Goal: Ask a question

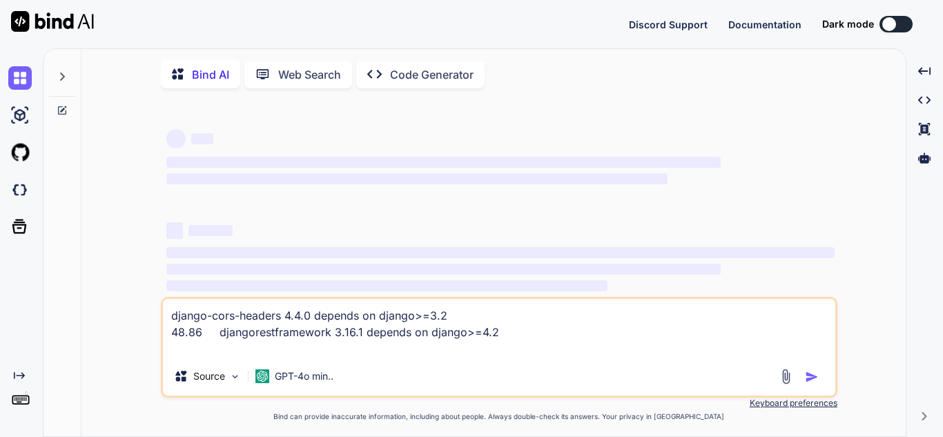
click at [615, 346] on textarea "django-cors-headers 4.4.0 depends on django>=3.2 48.86 djangorestframework 3.16…" at bounding box center [499, 328] width 673 height 58
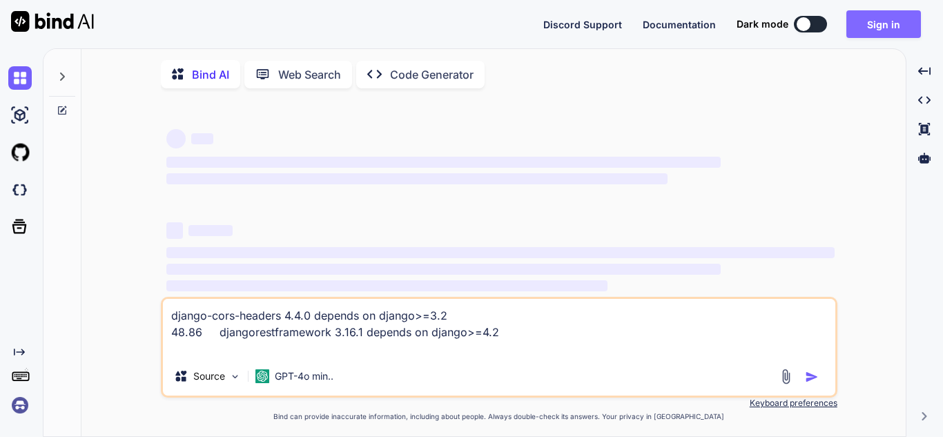
click at [876, 33] on button "Sign in" at bounding box center [884, 24] width 75 height 28
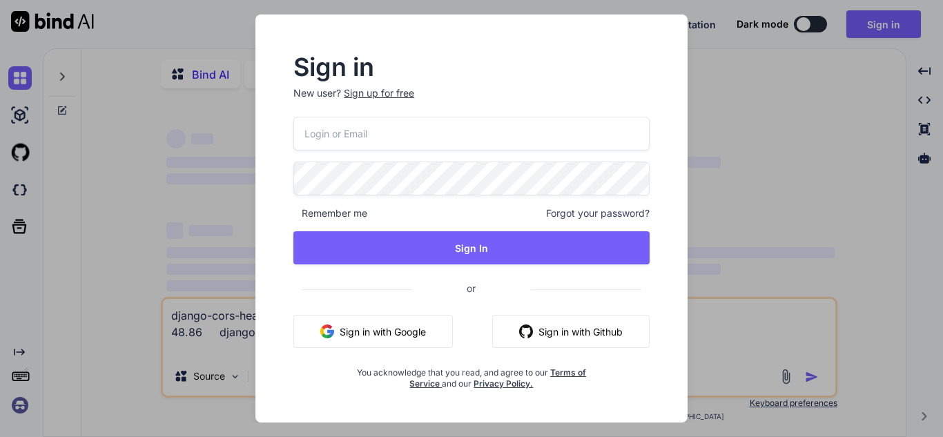
click at [532, 155] on div "Remember me Forgot your password? Sign In or Sign in with Google Sign in with G…" at bounding box center [471, 253] width 356 height 273
click at [523, 147] on input "email" at bounding box center [471, 134] width 356 height 34
type textarea "x"
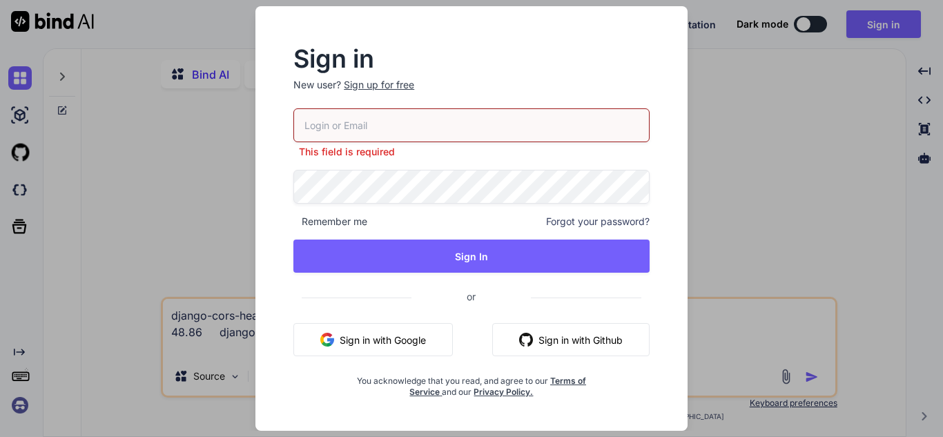
click at [393, 81] on div "Sign up for free" at bounding box center [379, 85] width 70 height 14
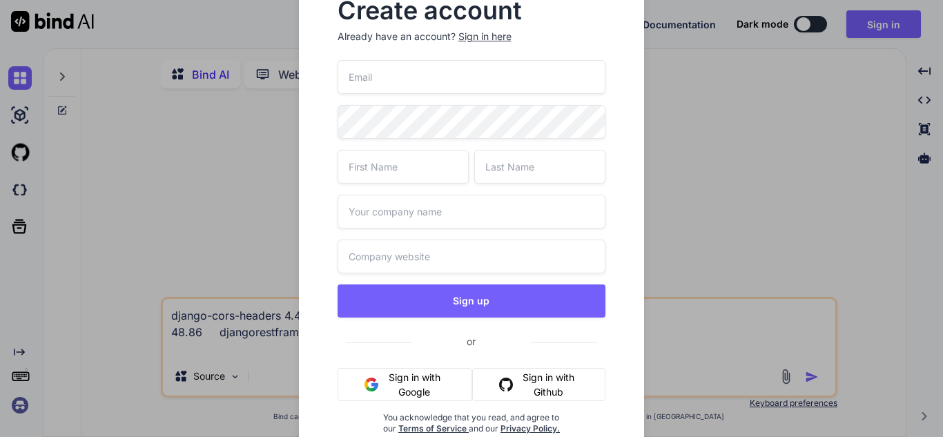
click at [398, 81] on input "email" at bounding box center [472, 77] width 269 height 34
type input "o"
type input "[EMAIL_ADDRESS][DOMAIN_NAME]"
type input "Vol"
type input "Pej"
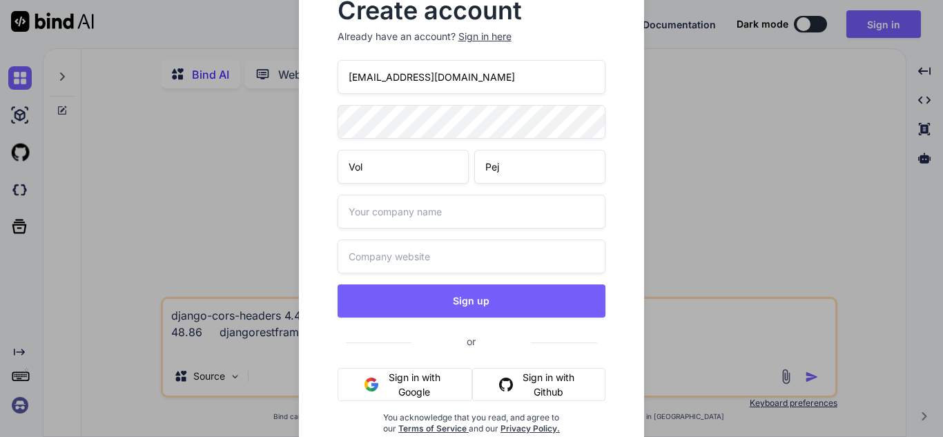
type input "o"
type input "Vol ltd"
type input "Vol.com"
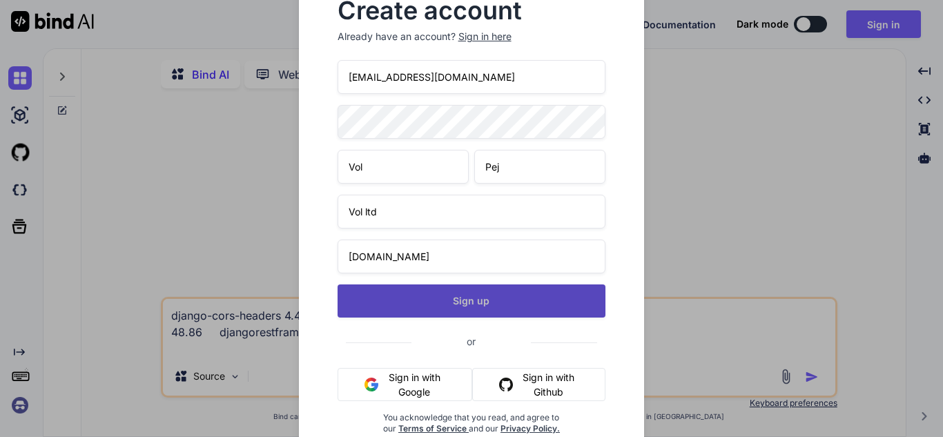
click at [479, 308] on button "Sign up" at bounding box center [472, 300] width 269 height 33
type textarea "x"
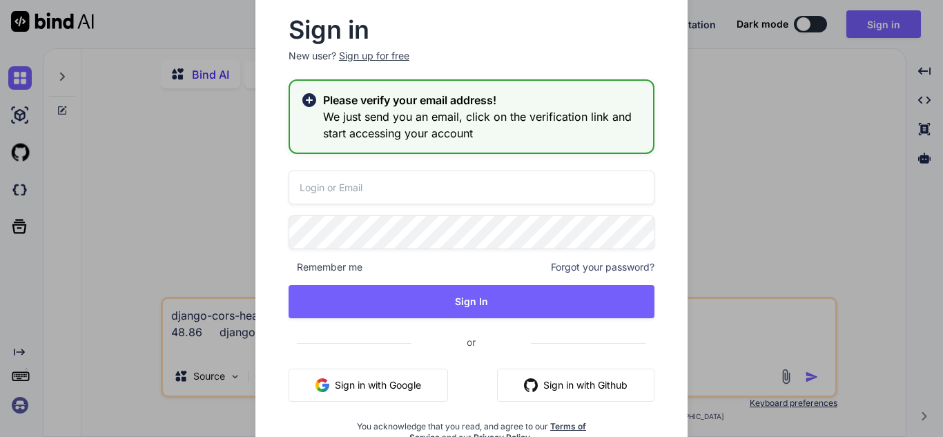
click at [448, 202] on input "email" at bounding box center [472, 188] width 366 height 34
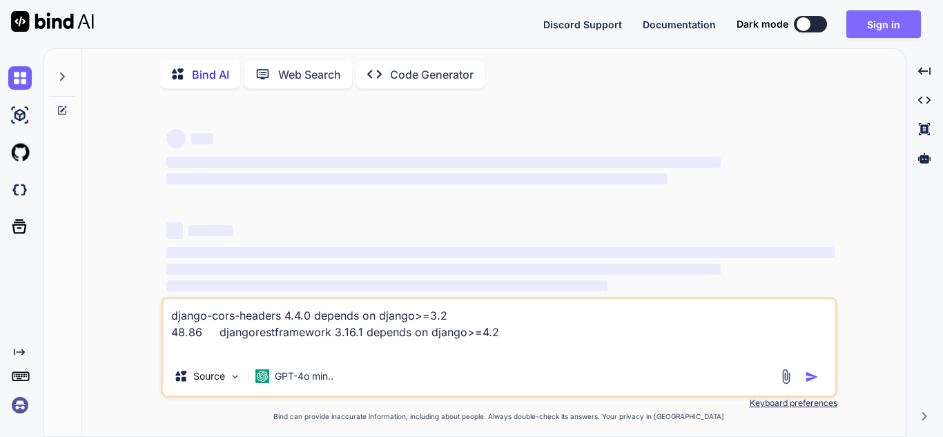
click at [873, 23] on button "Sign in" at bounding box center [884, 24] width 75 height 28
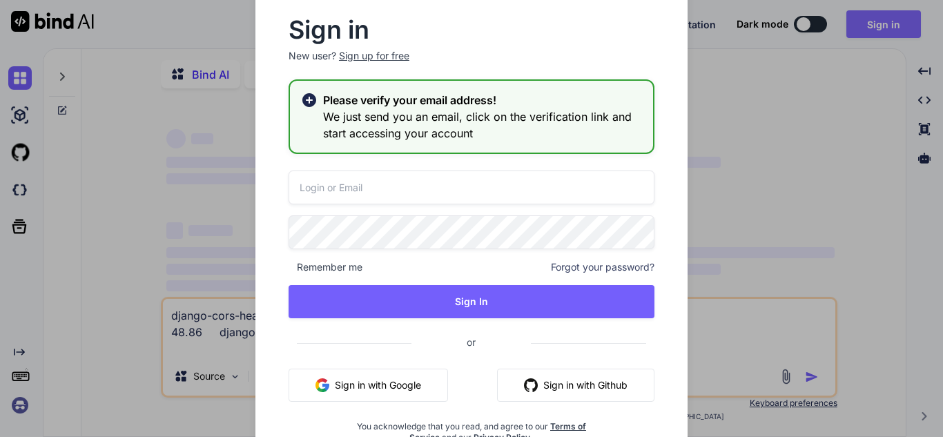
type textarea "x"
click at [519, 184] on input "email" at bounding box center [472, 188] width 366 height 34
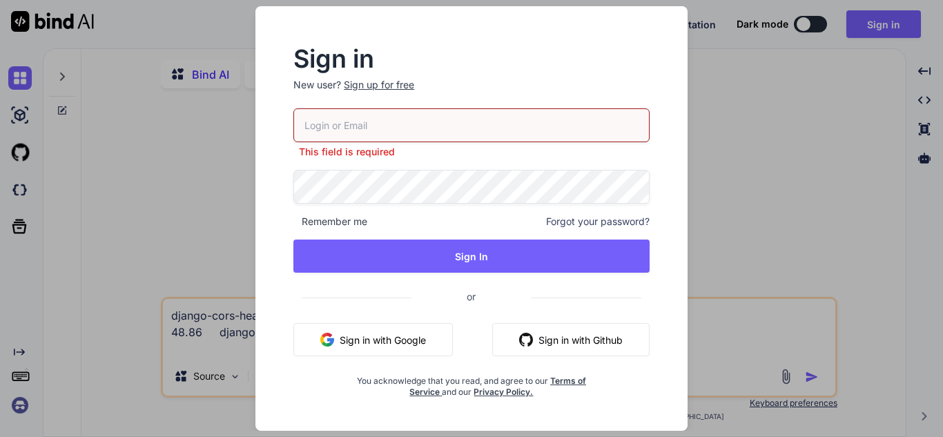
click at [400, 129] on input "email" at bounding box center [471, 125] width 356 height 34
type input "volpej866@fnaman.com"
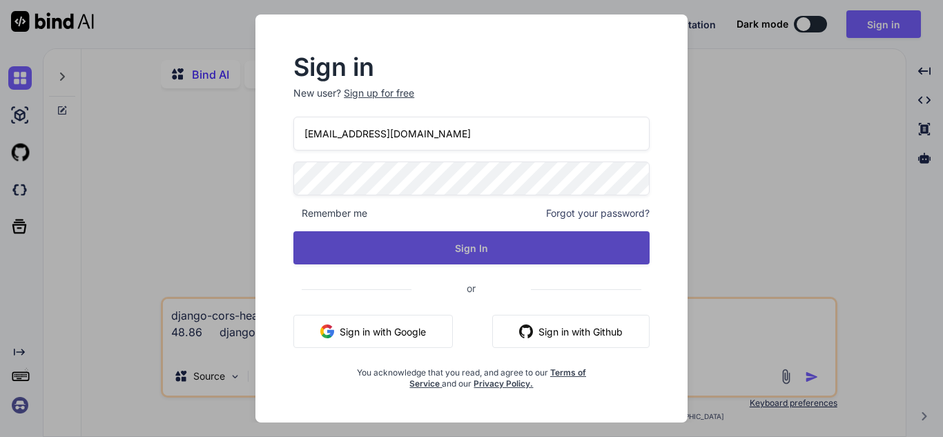
click at [451, 252] on button "Sign In" at bounding box center [471, 247] width 356 height 33
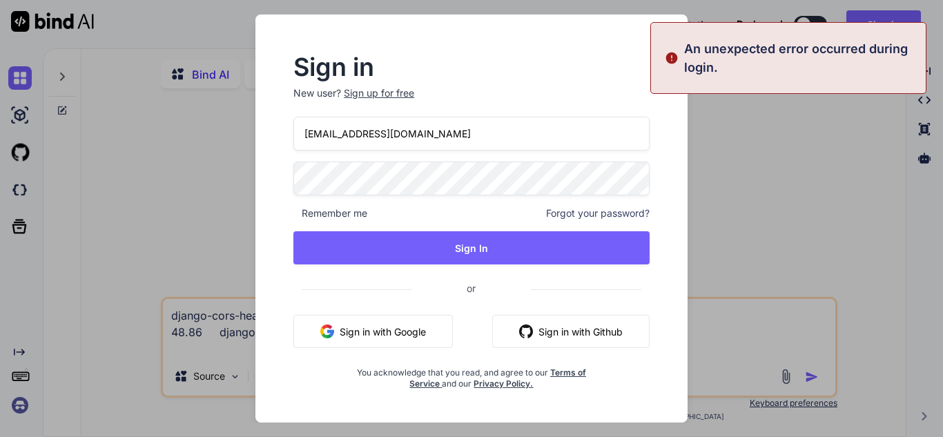
click at [389, 90] on div "Sign up for free" at bounding box center [379, 93] width 70 height 14
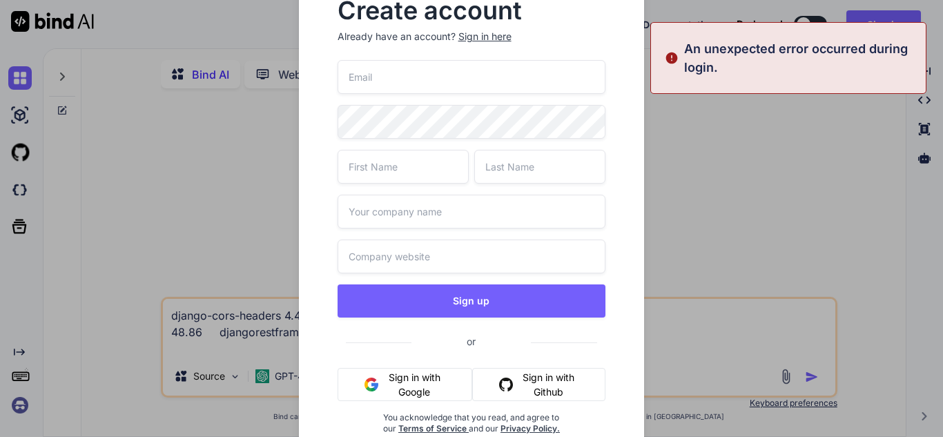
click at [467, 74] on input "email" at bounding box center [472, 77] width 269 height 34
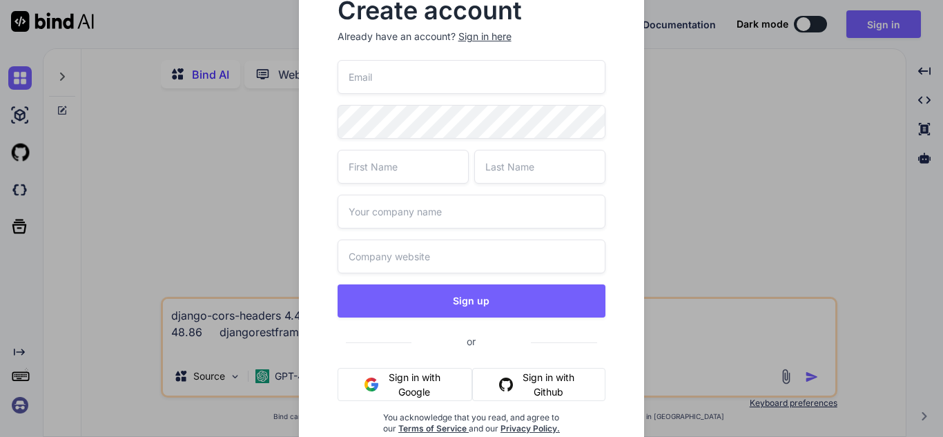
click at [467, 74] on input "email" at bounding box center [472, 77] width 269 height 34
type input "v"
type input "[EMAIL_ADDRESS][DOMAIN_NAME]"
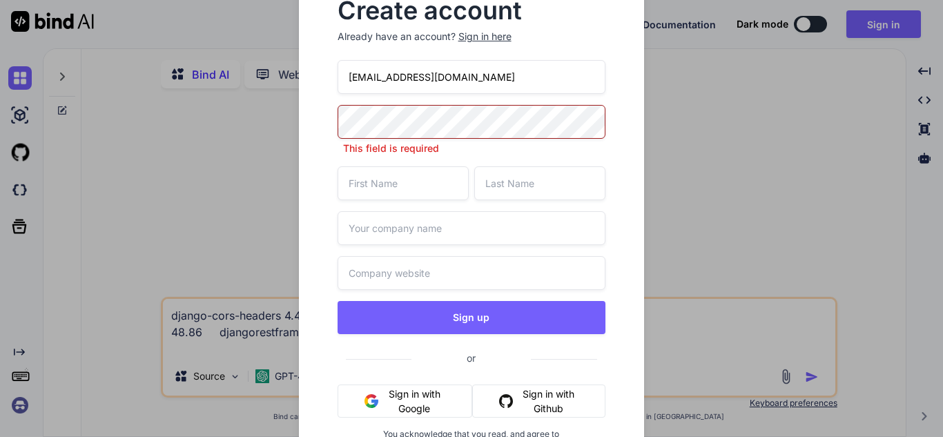
click at [492, 35] on div "Sign in here" at bounding box center [484, 37] width 53 height 14
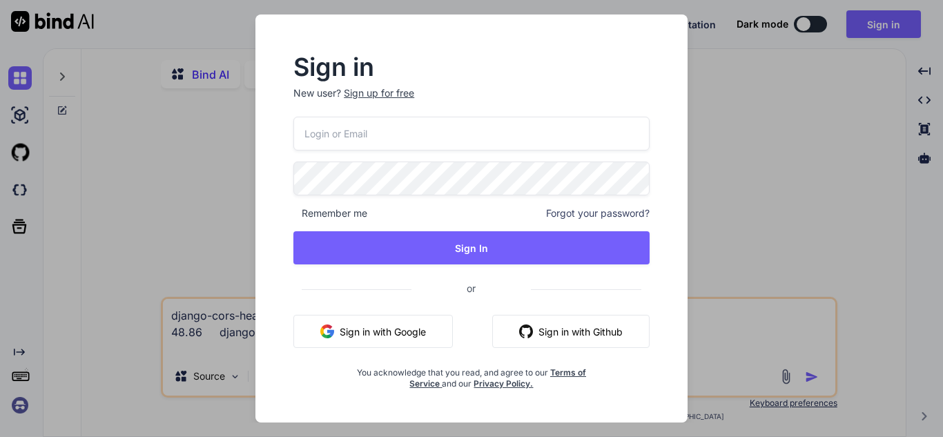
click at [382, 130] on input "email" at bounding box center [471, 134] width 356 height 34
type input "[EMAIL_ADDRESS][DOMAIN_NAME]"
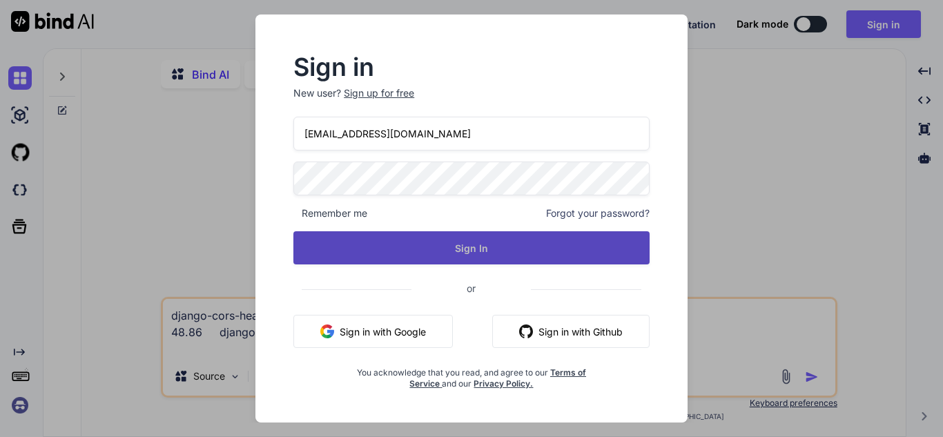
click at [466, 245] on button "Sign In" at bounding box center [471, 247] width 356 height 33
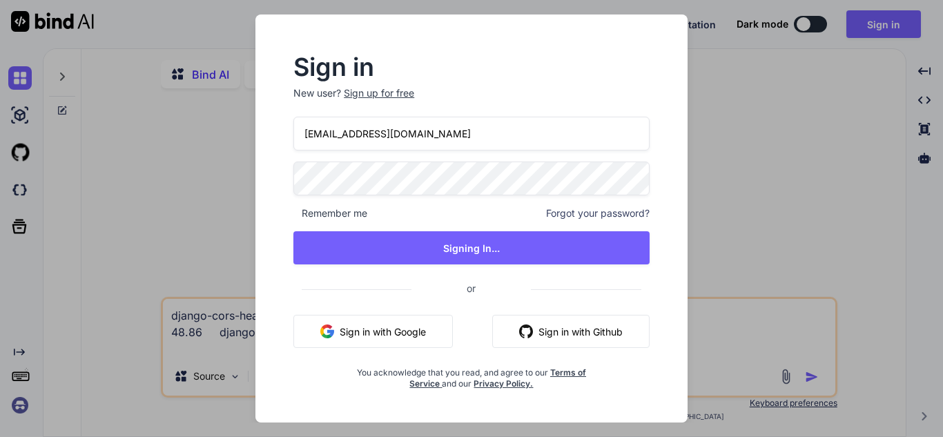
type textarea "x"
click at [417, 142] on input "[EMAIL_ADDRESS][DOMAIN_NAME]" at bounding box center [471, 134] width 356 height 34
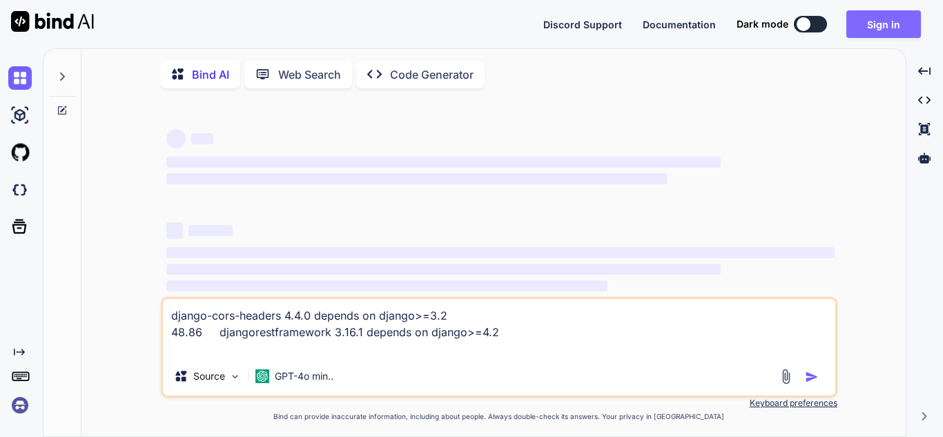
click at [872, 32] on button "Sign in" at bounding box center [884, 24] width 75 height 28
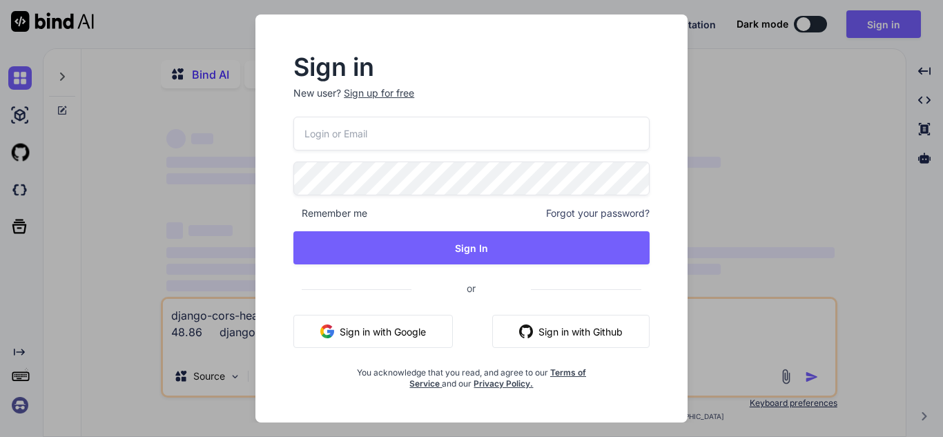
click at [519, 144] on input "email" at bounding box center [471, 134] width 356 height 34
paste input "[EMAIL_ADDRESS][DOMAIN_NAME]"
type input "[EMAIL_ADDRESS][DOMAIN_NAME]"
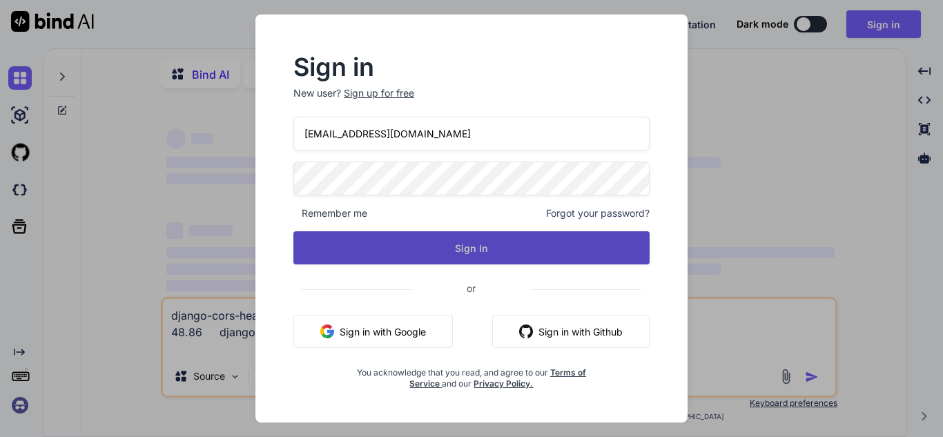
click at [509, 244] on button "Sign In" at bounding box center [471, 247] width 356 height 33
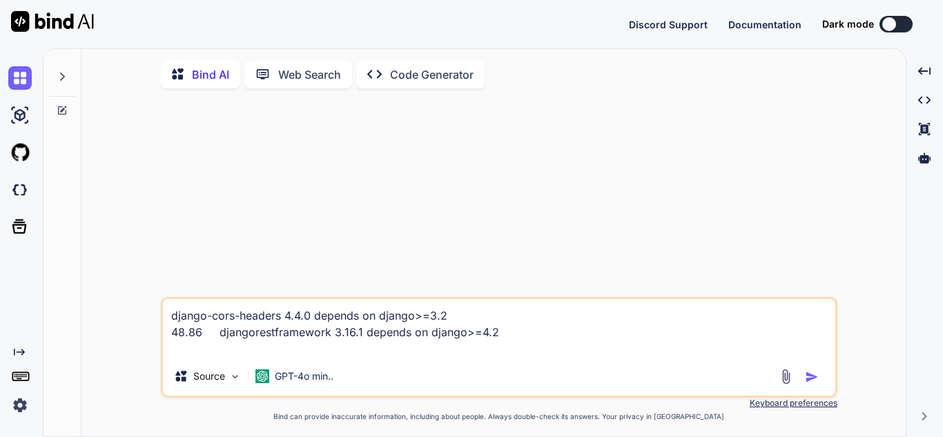
type textarea "x"
click at [518, 345] on textarea "django-cors-headers 4.4.0 depends on django>=3.2 48.86 djangorestframework 3.16…" at bounding box center [499, 328] width 673 height 58
paste textarea "[EMAIL_ADDRESS][DOMAIN_NAME]"
type textarea "[EMAIL_ADDRESS][DOMAIN_NAME]"
type textarea "x"
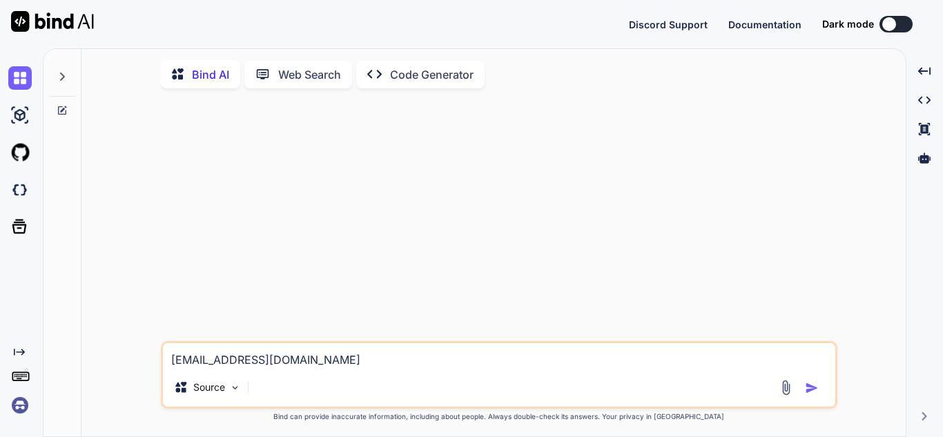
type textarea "django-cors-headers 4.4.0 depends on django>=3.2 48.86 djangorestframework 3.16…"
type textarea "x"
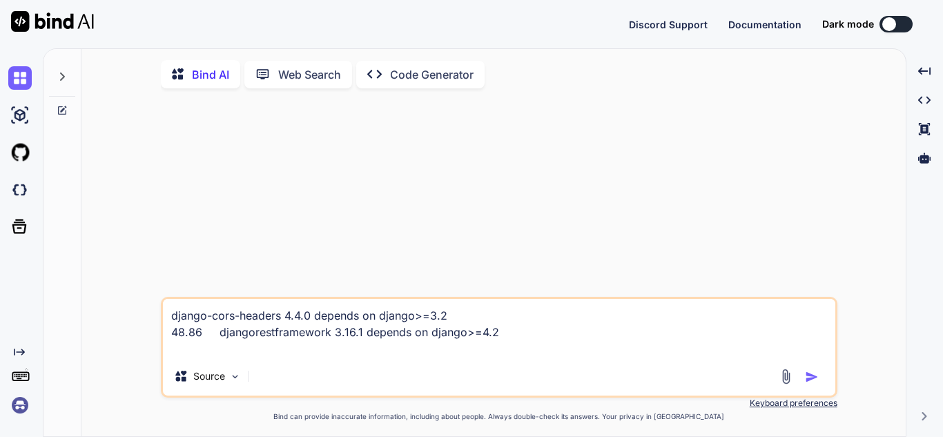
paste textarea "import polars as pl server = 'y' def date_add(df, date_col, value, addunit, new…"
type textarea "import polars as pl server = 'y' def date_add(df, date_col, value, addunit, new…"
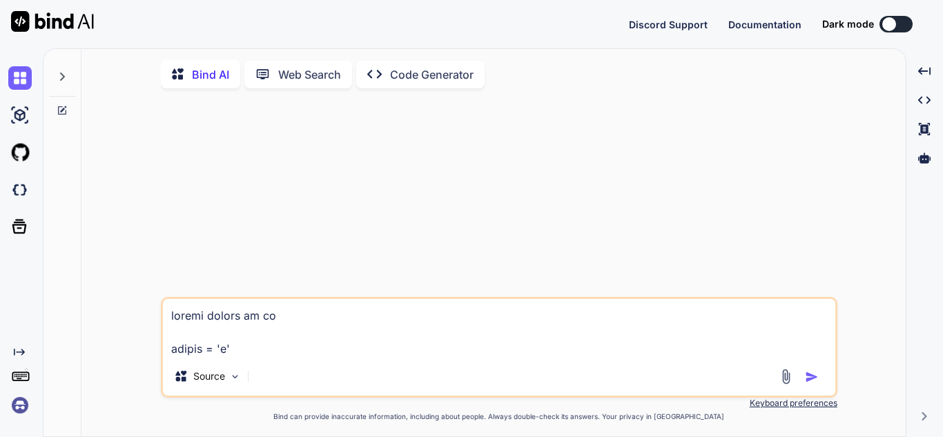
type textarea "x"
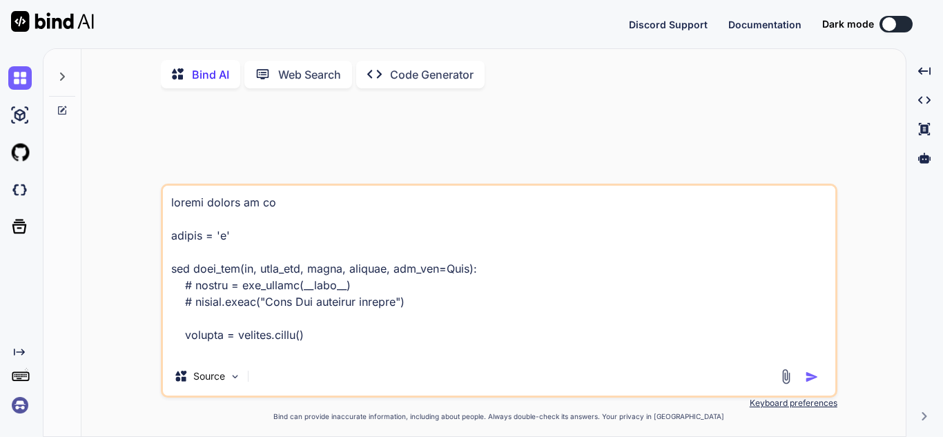
scroll to position [1112, 0]
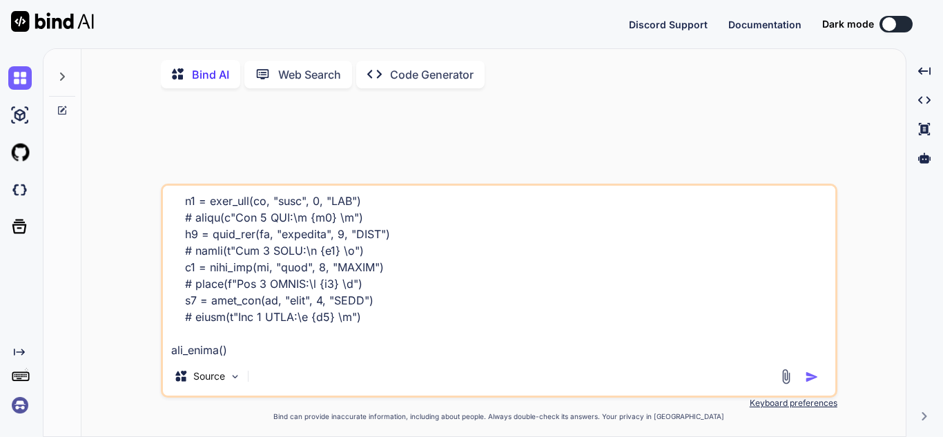
type textarea "import polars as pl server = 'y' def date_add(df, date_col, value, addunit, new…"
click at [898, 24] on button at bounding box center [896, 24] width 33 height 17
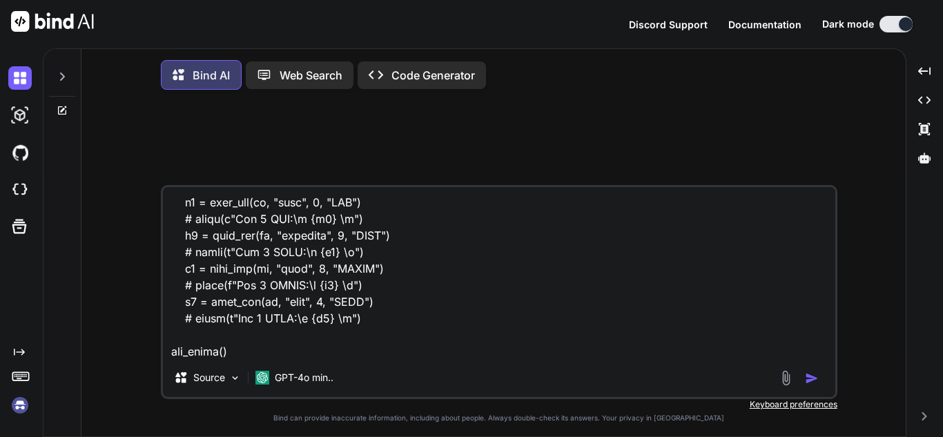
click at [400, 345] on textarea at bounding box center [499, 272] width 673 height 171
click at [302, 358] on textarea at bounding box center [499, 272] width 673 height 171
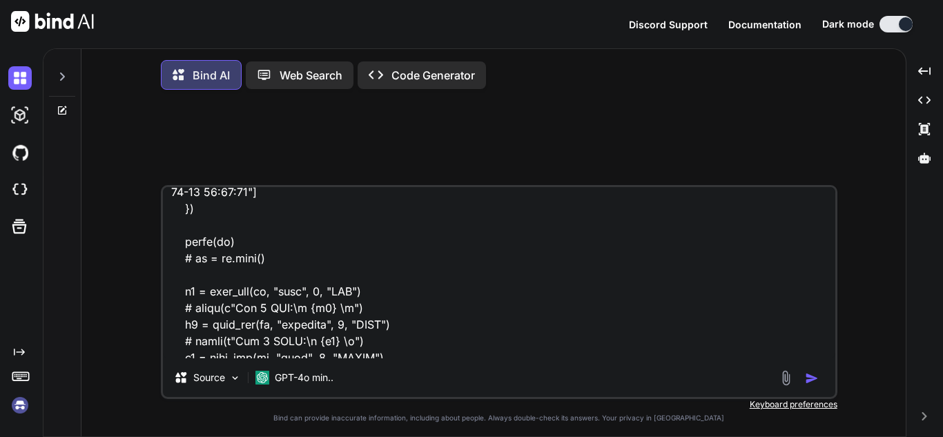
scroll to position [1113, 0]
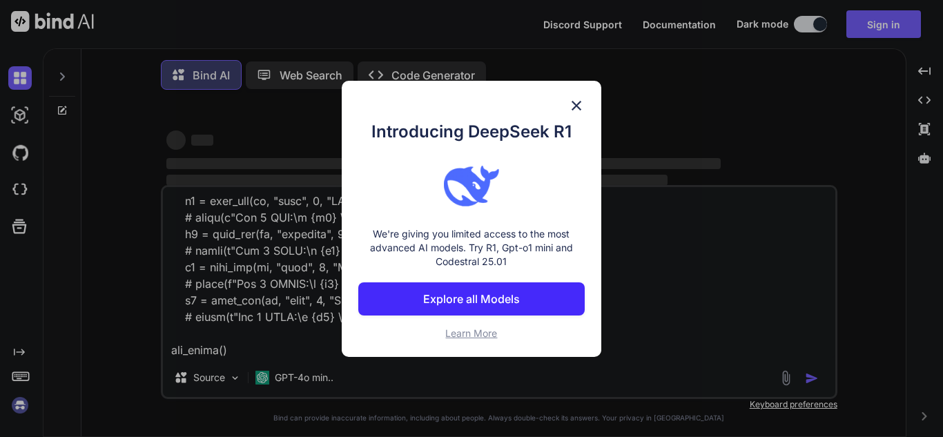
type textarea "x"
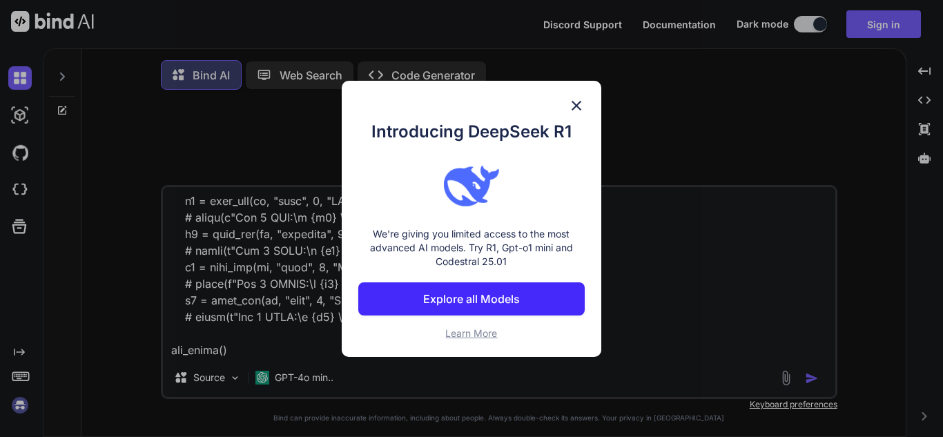
click at [574, 100] on img at bounding box center [576, 105] width 17 height 17
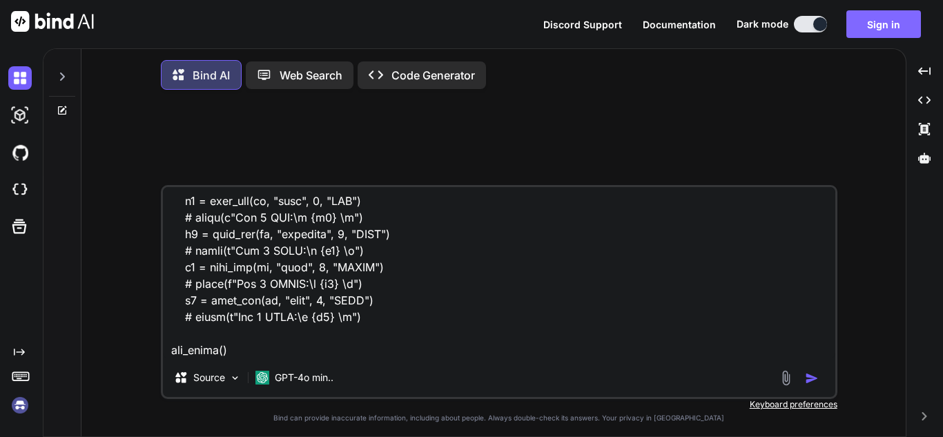
click at [876, 23] on button "Sign in" at bounding box center [884, 24] width 75 height 28
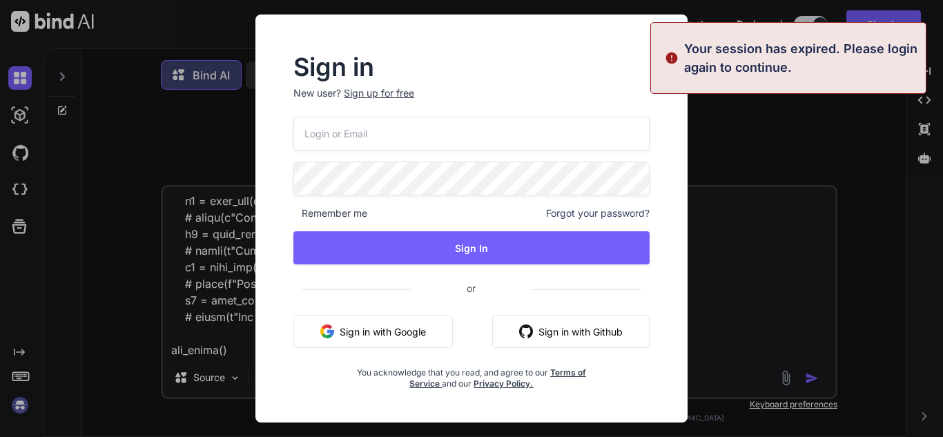
click at [450, 132] on input "email" at bounding box center [471, 134] width 356 height 34
paste input "import polars as pl server = 'y' def date_add(df, date_col, value, addunit, new…"
type input "import polars as pl server = 'y' def date_add(df, date_col, value, addunit, new…"
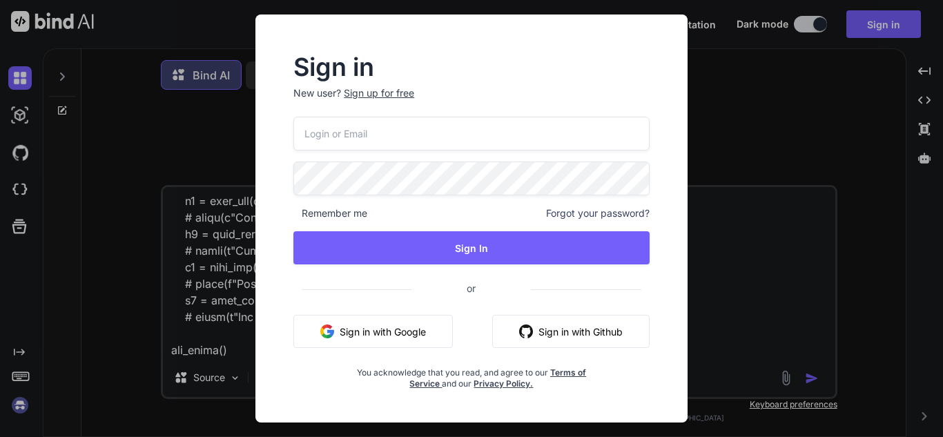
paste input "[EMAIL_ADDRESS][DOMAIN_NAME]"
type input "[EMAIL_ADDRESS][DOMAIN_NAME]"
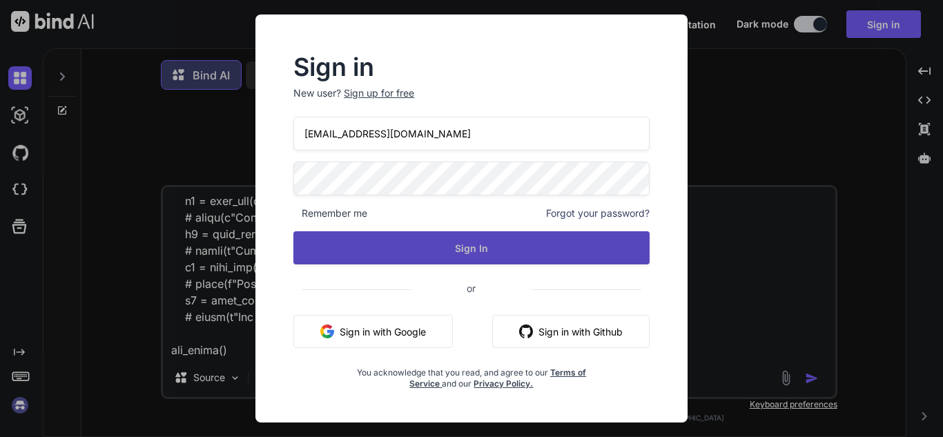
click at [492, 260] on button "Sign In" at bounding box center [471, 247] width 356 height 33
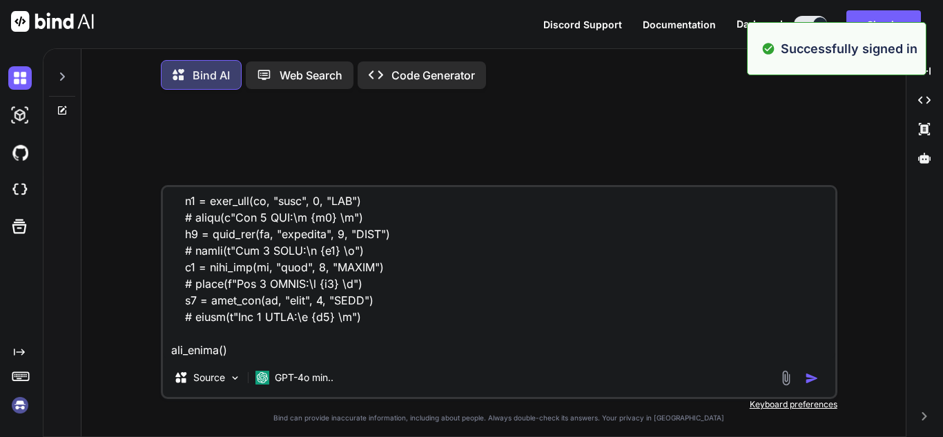
type textarea "x"
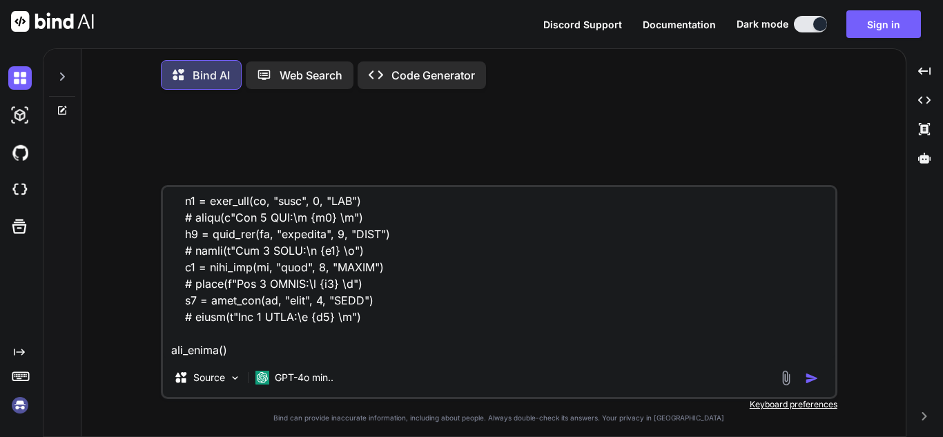
click at [477, 246] on textarea at bounding box center [499, 272] width 673 height 171
click at [880, 26] on button "Sign in" at bounding box center [884, 24] width 75 height 28
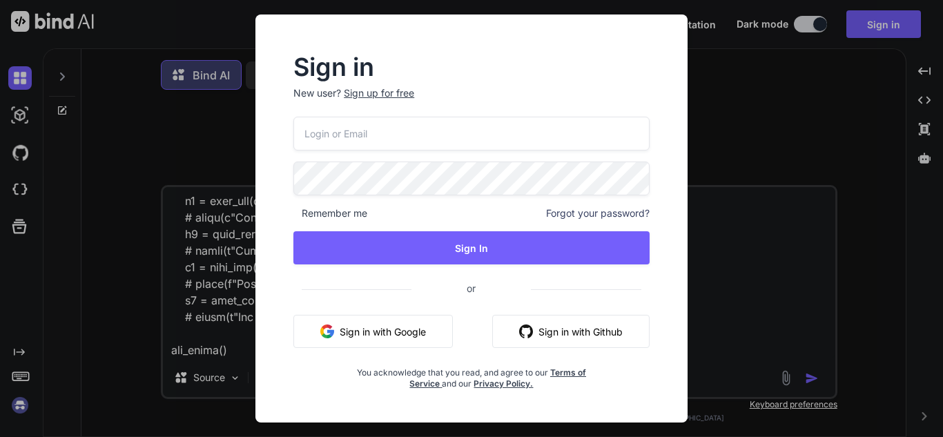
click at [387, 93] on div "Sign up for free" at bounding box center [379, 93] width 70 height 14
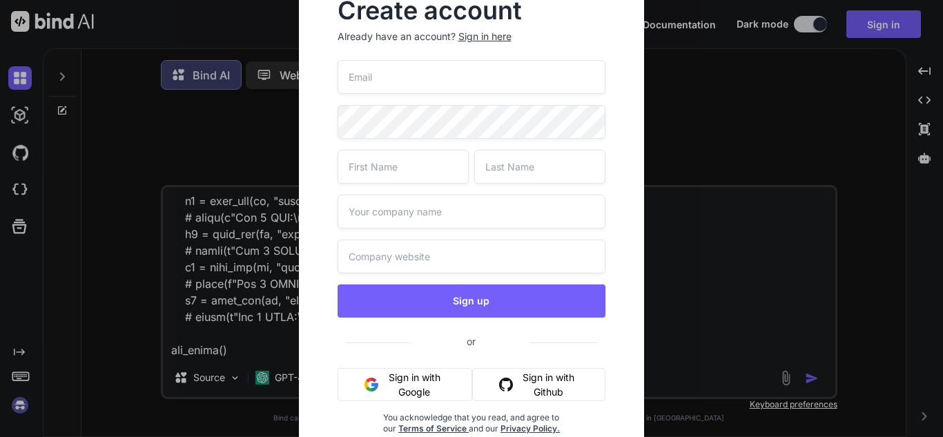
click at [487, 40] on div "Sign in here" at bounding box center [484, 37] width 53 height 14
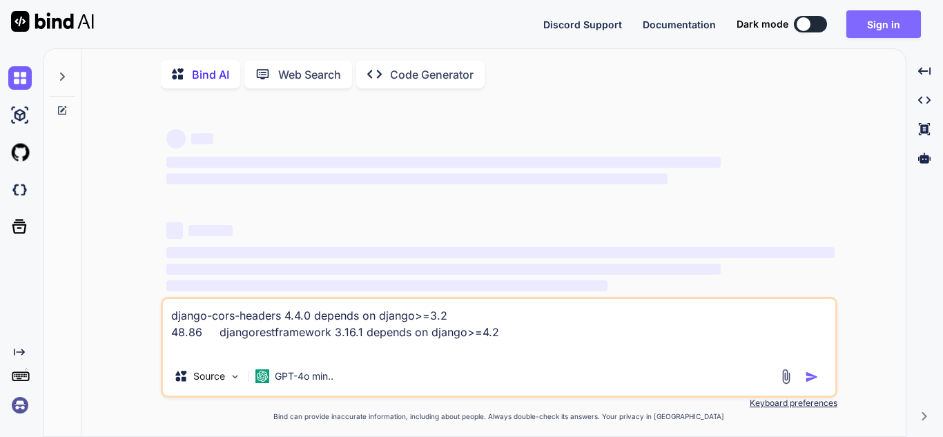
click at [891, 19] on button "Sign in" at bounding box center [884, 24] width 75 height 28
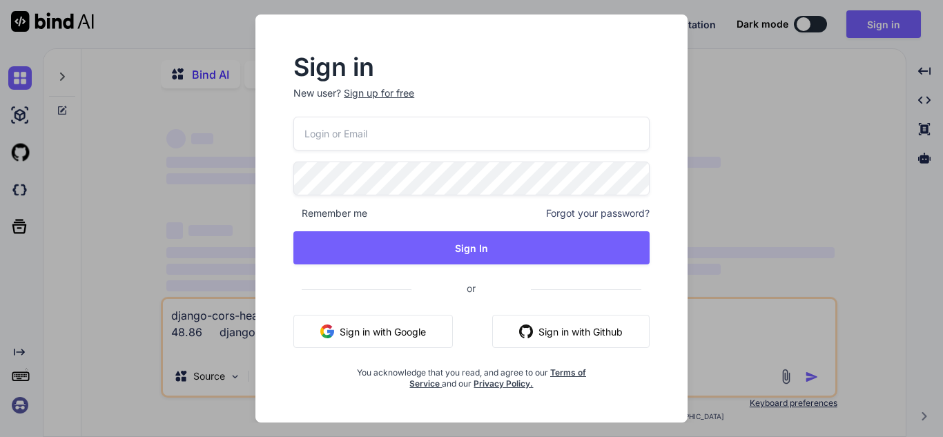
click at [391, 139] on input "email" at bounding box center [471, 134] width 356 height 34
type input "[EMAIL_ADDRESS][DOMAIN_NAME]"
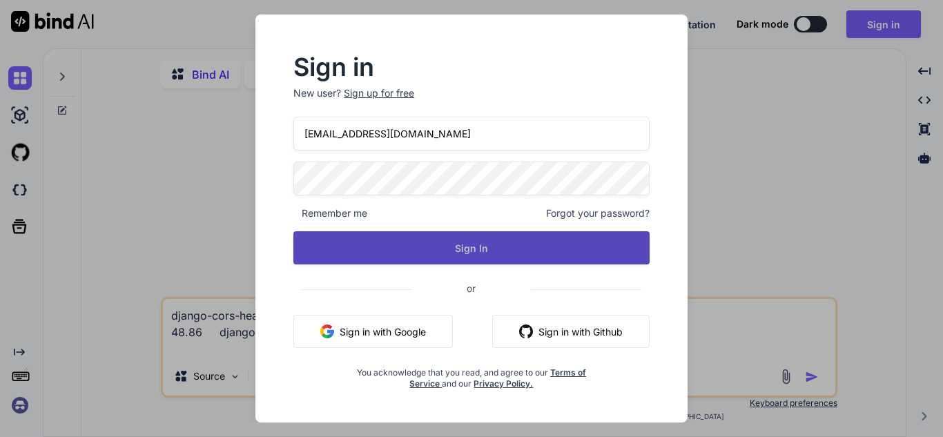
click at [501, 251] on button "Sign In" at bounding box center [471, 247] width 356 height 33
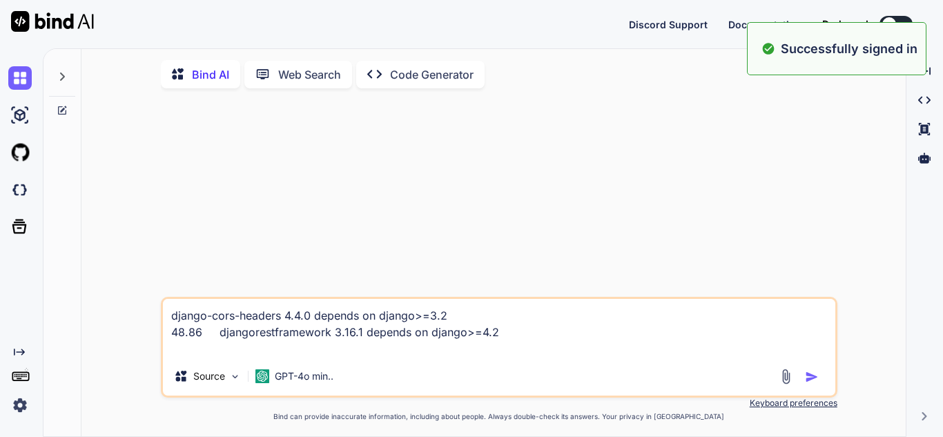
click at [896, 19] on button at bounding box center [896, 24] width 33 height 17
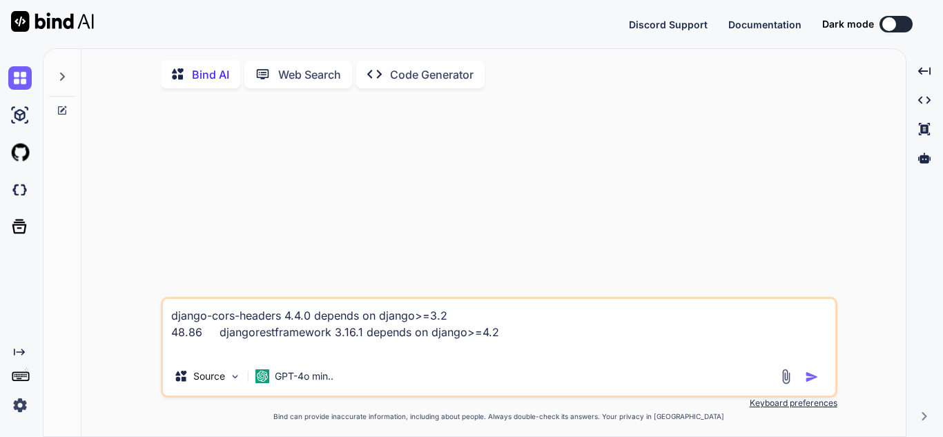
type textarea "x"
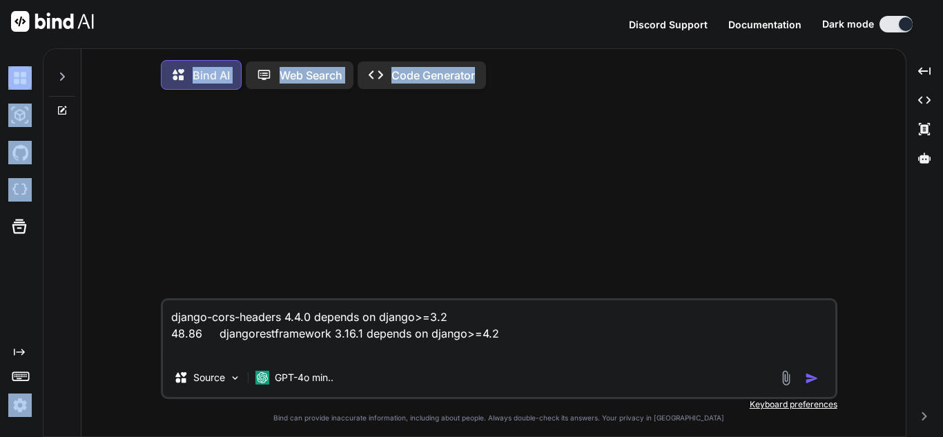
drag, startPoint x: 898, startPoint y: 15, endPoint x: 521, endPoint y: 321, distance: 485.0
click at [521, 321] on div "Discord Support Documentation Dark mode Created with Pixso. Created with Pixso.…" at bounding box center [471, 218] width 943 height 437
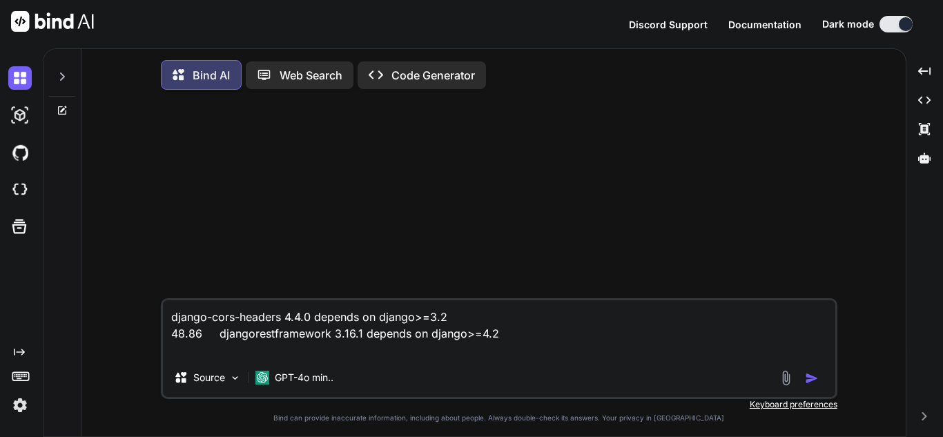
click at [521, 321] on textarea "django-cors-headers 4.4.0 depends on django>=3.2 48.86 djangorestframework 3.16…" at bounding box center [499, 329] width 673 height 58
paste textarea "import polars as pl server = 'y' def date_add(df, date_col, value, addunit, new…"
type textarea "import polars as pl server = 'y' def date_add(df, date_col, value, addunit, new…"
type textarea "x"
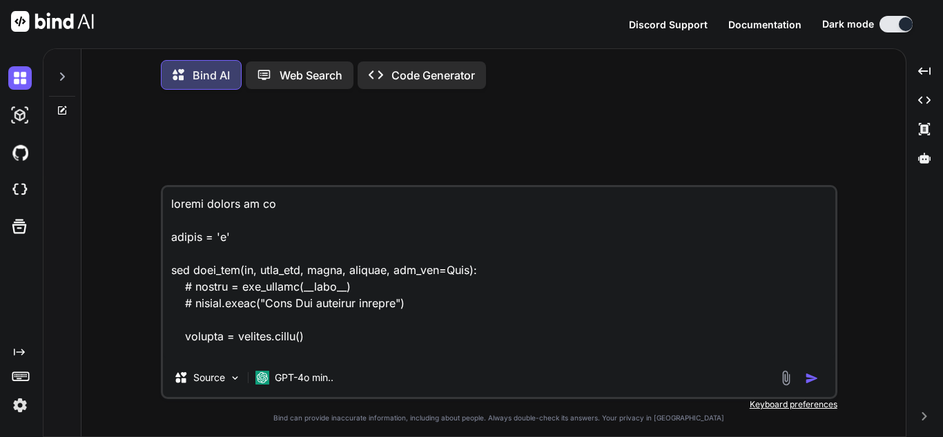
scroll to position [1161, 0]
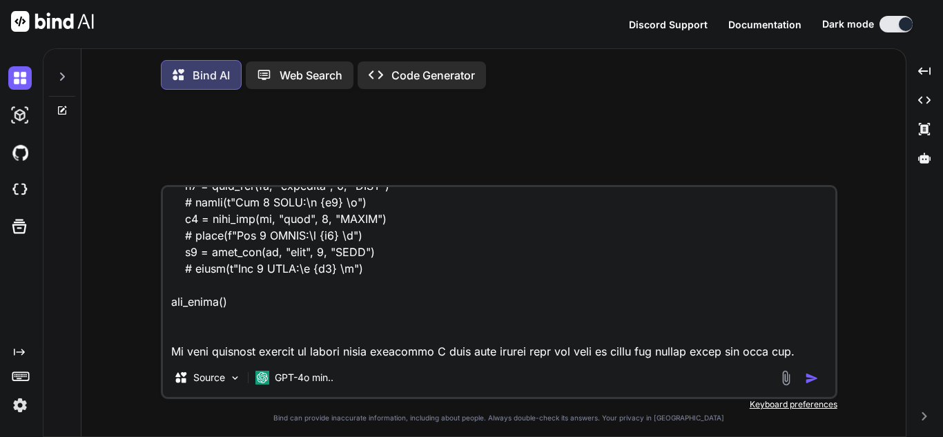
type textarea "import polars as pl server = 'y' def date_add(df, date_col, value, addunit, new…"
type textarea "x"
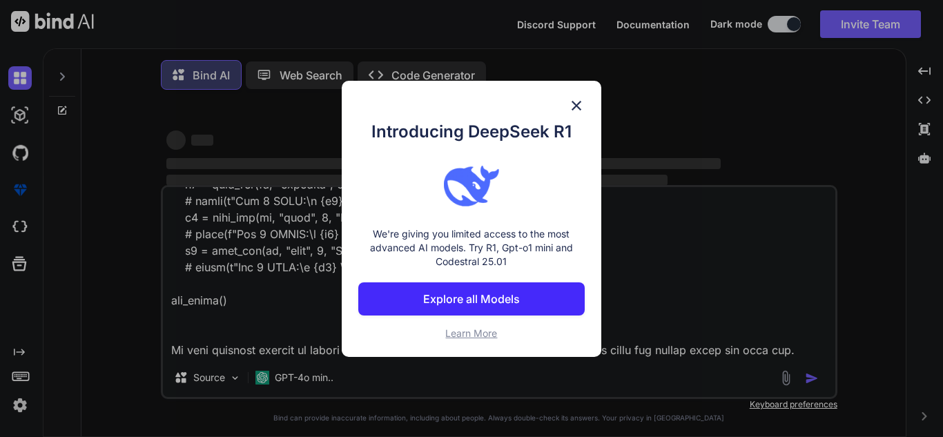
type textarea "import polars as pl server = 'y' def date_add(df, date_col, value, addunit, new…"
type textarea "x"
type textarea "import polars as pl server = 'y' def date_add(df, date_col, value, addunit, new…"
type textarea "x"
type textarea "import polars as pl server = 'y' def date_add(df, date_col, value, addunit, new…"
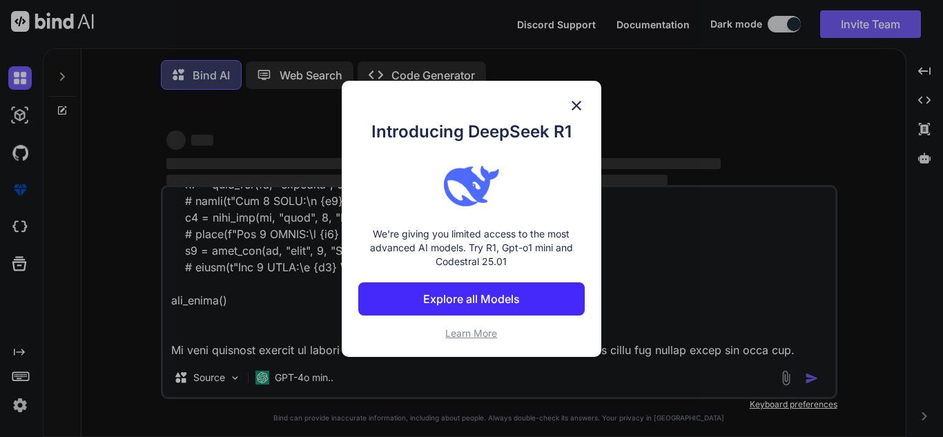
scroll to position [1228, 0]
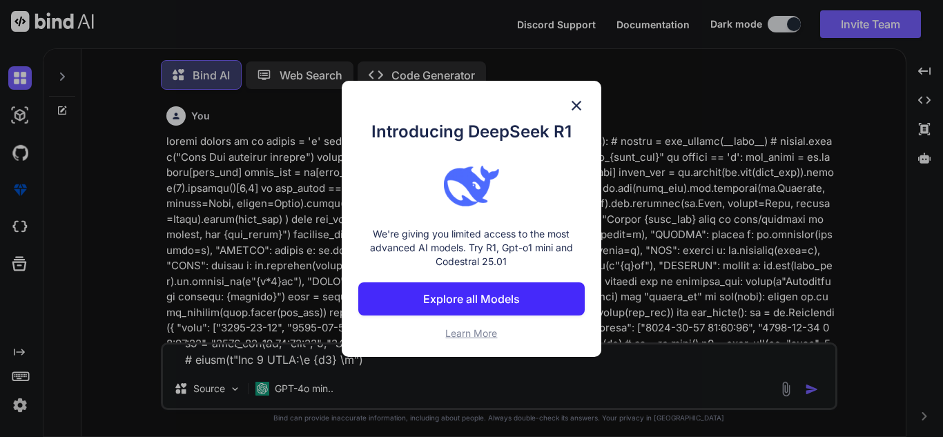
type textarea "x"
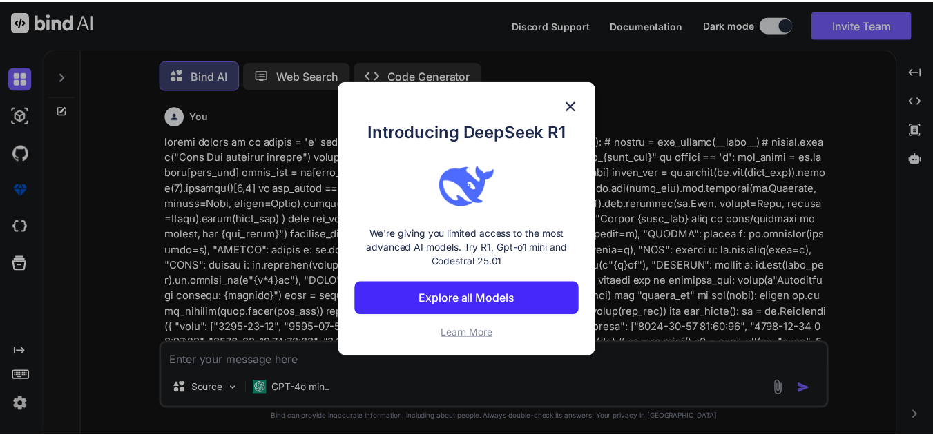
scroll to position [7, 0]
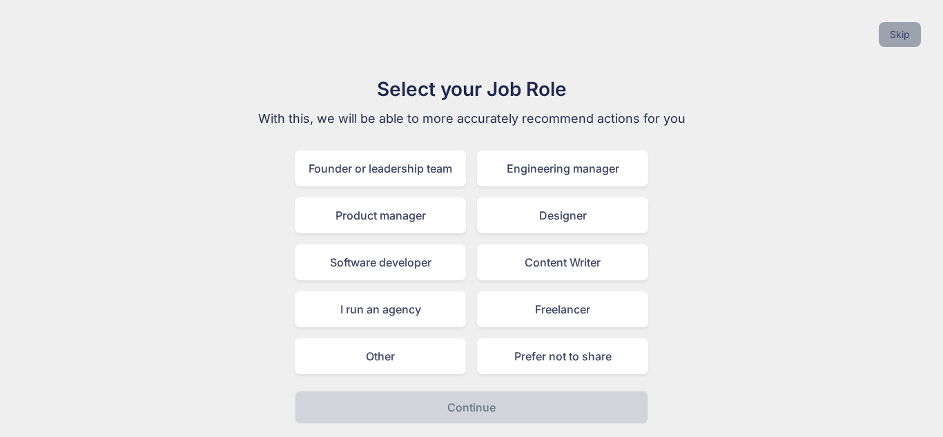
click at [899, 37] on button "Skip" at bounding box center [900, 34] width 42 height 25
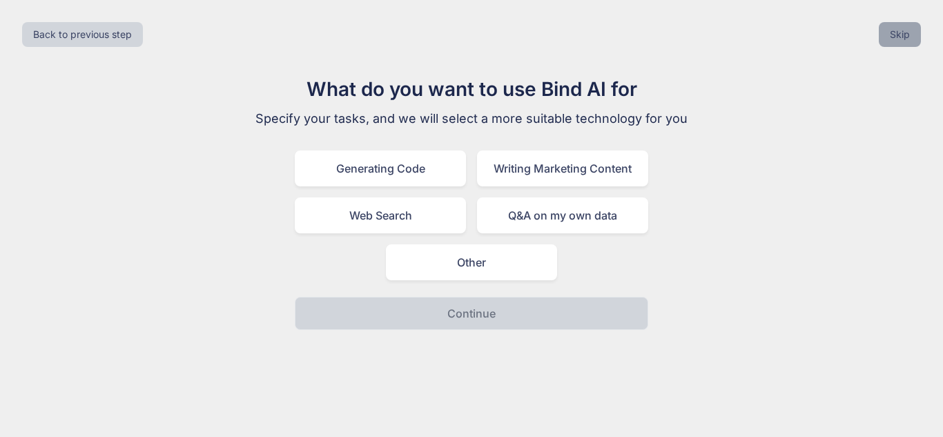
click at [914, 35] on button "Skip" at bounding box center [900, 34] width 42 height 25
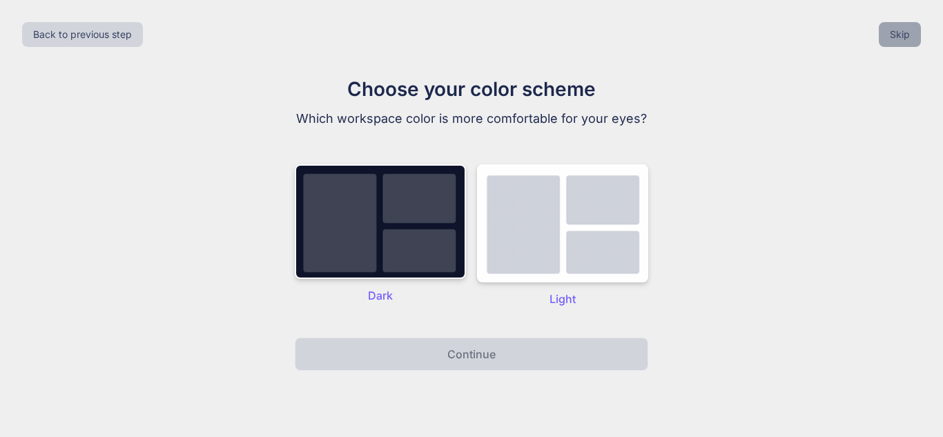
click at [918, 37] on button "Skip" at bounding box center [900, 34] width 42 height 25
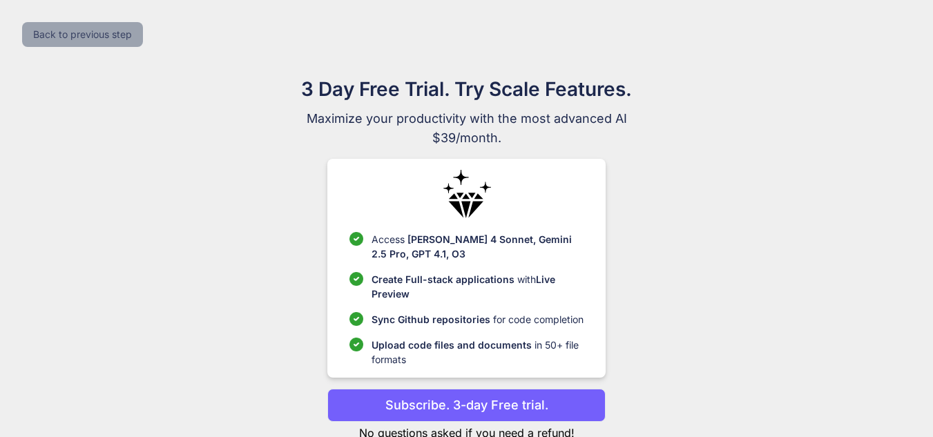
click at [93, 41] on button "Back to previous step" at bounding box center [82, 34] width 121 height 25
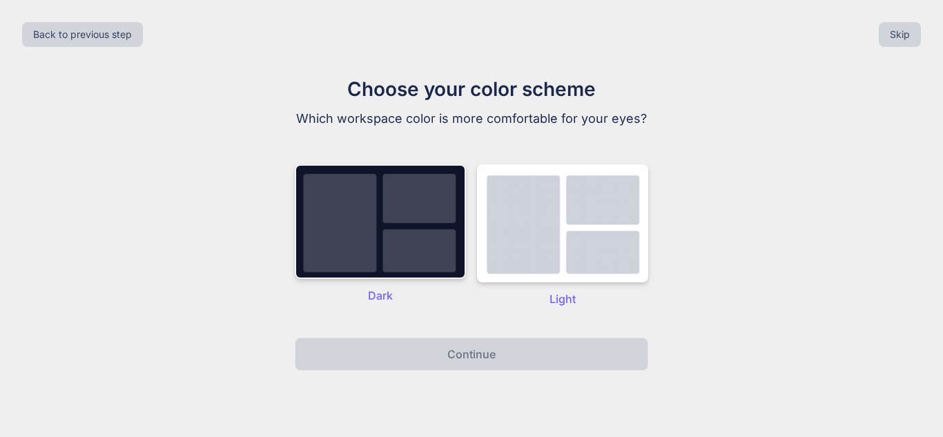
click at [381, 249] on img at bounding box center [380, 221] width 171 height 115
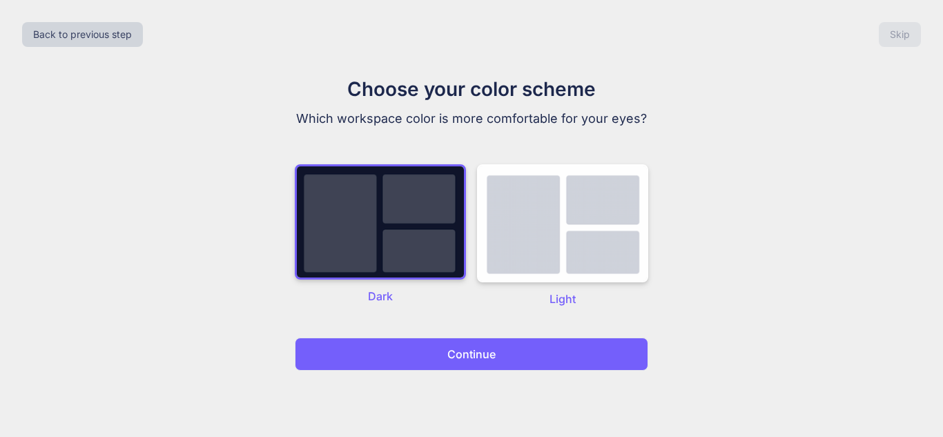
click at [493, 361] on p "Continue" at bounding box center [471, 354] width 48 height 17
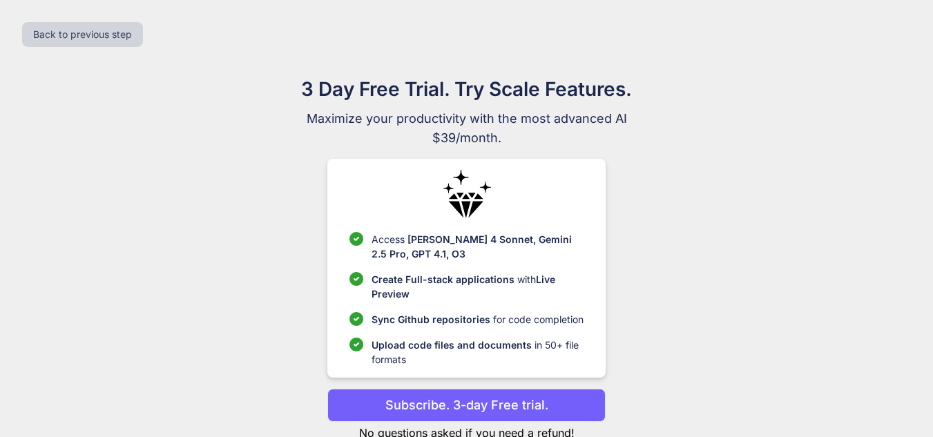
scroll to position [43, 0]
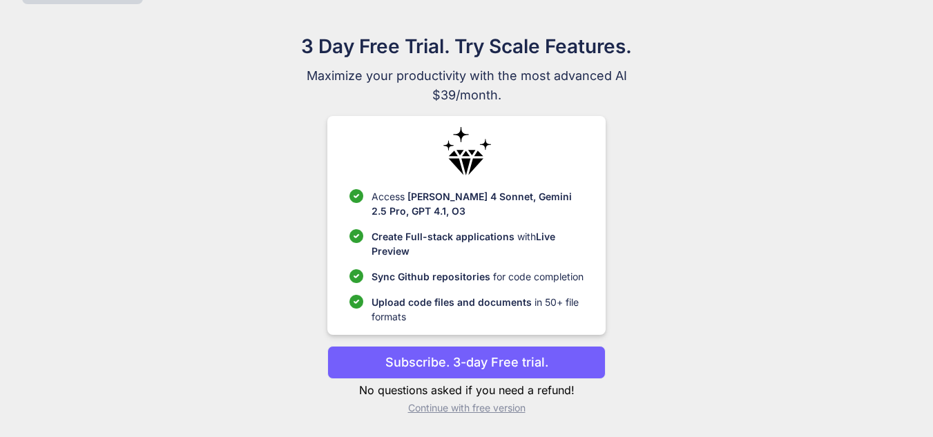
click at [441, 407] on p "Continue with free version" at bounding box center [466, 408] width 278 height 14
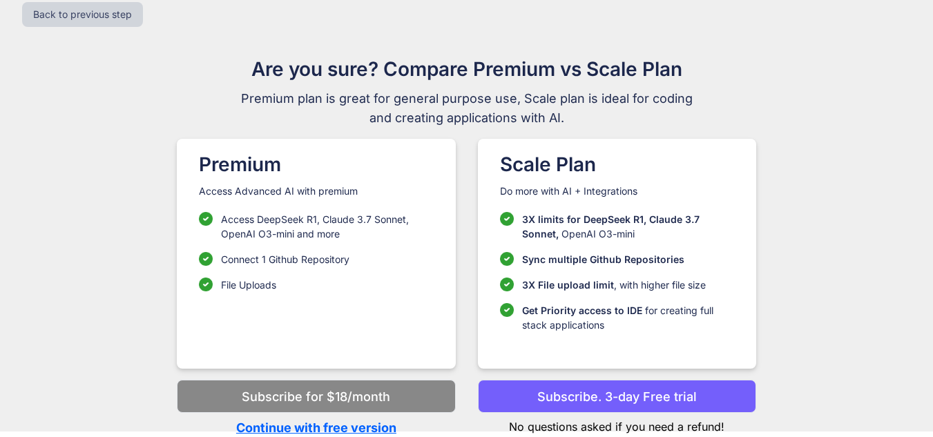
click at [356, 425] on p "Continue with free version" at bounding box center [316, 427] width 278 height 19
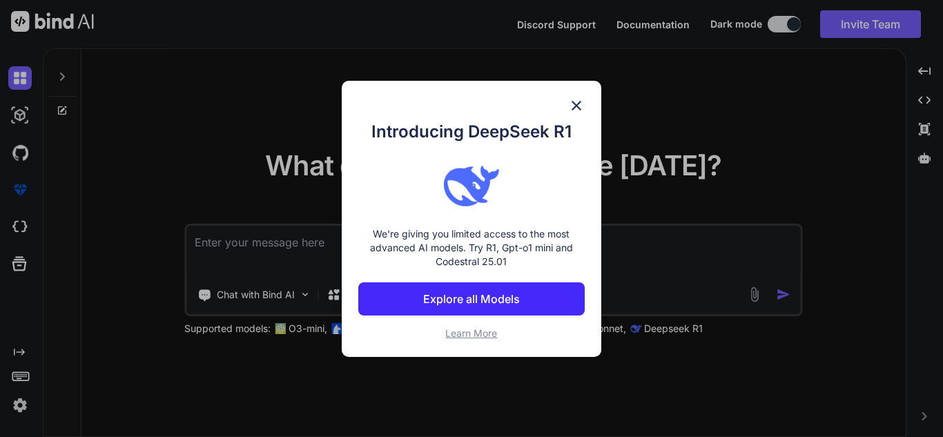
click at [572, 99] on img at bounding box center [576, 105] width 17 height 17
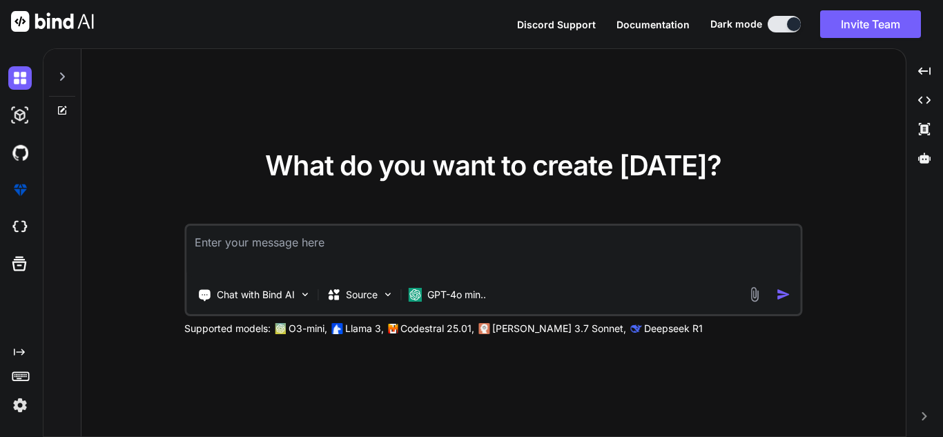
click at [307, 244] on textarea at bounding box center [493, 251] width 614 height 51
paste textarea "import polars as pl server = 'y' def date_add(df, date_col, value, addunit, new…"
type textarea "x"
type textarea "import polars as pl server = 'y' def date_add(df, date_col, value, addunit, new…"
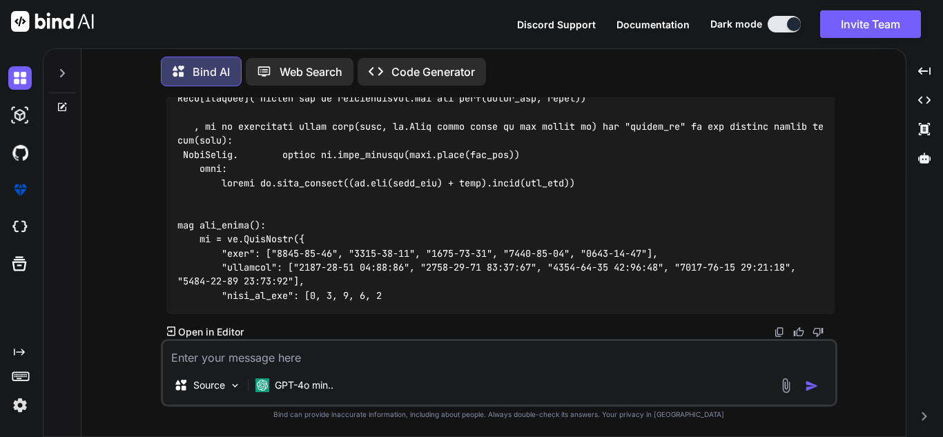
scroll to position [1786, 0]
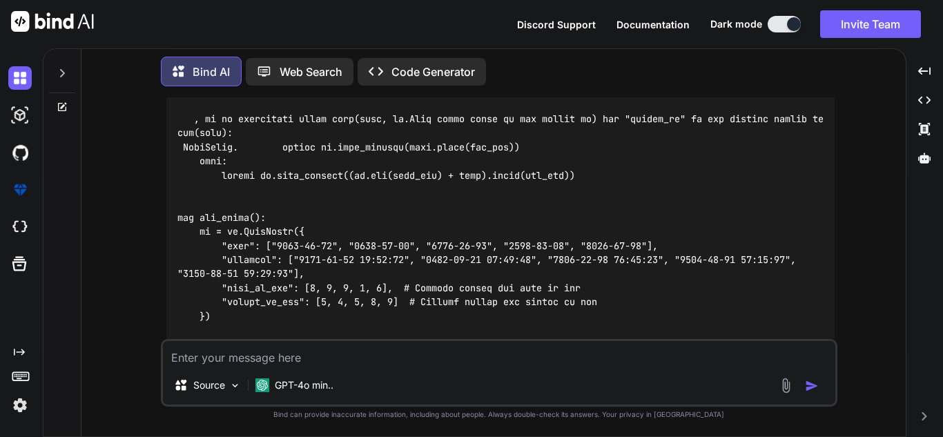
type textarea "x"
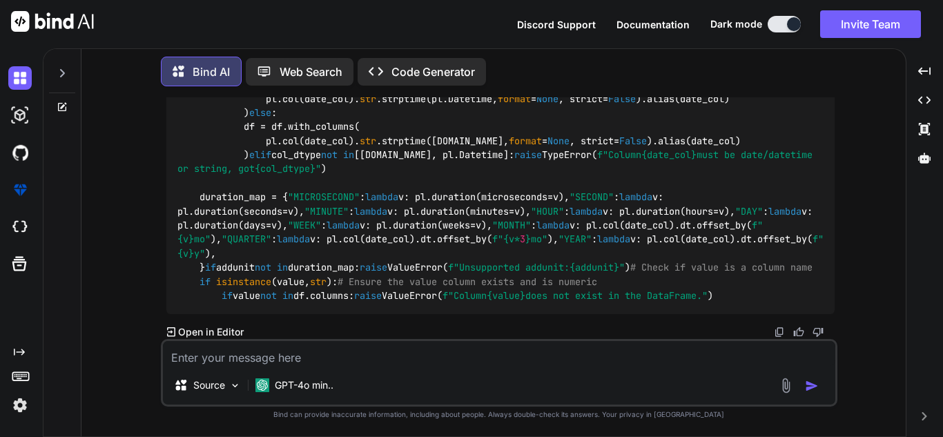
scroll to position [1009, 0]
click at [229, 334] on p "Open in Editor" at bounding box center [211, 332] width 66 height 14
click at [193, 328] on p "Open in Editor" at bounding box center [211, 332] width 66 height 14
click at [169, 328] on icon at bounding box center [171, 332] width 9 height 10
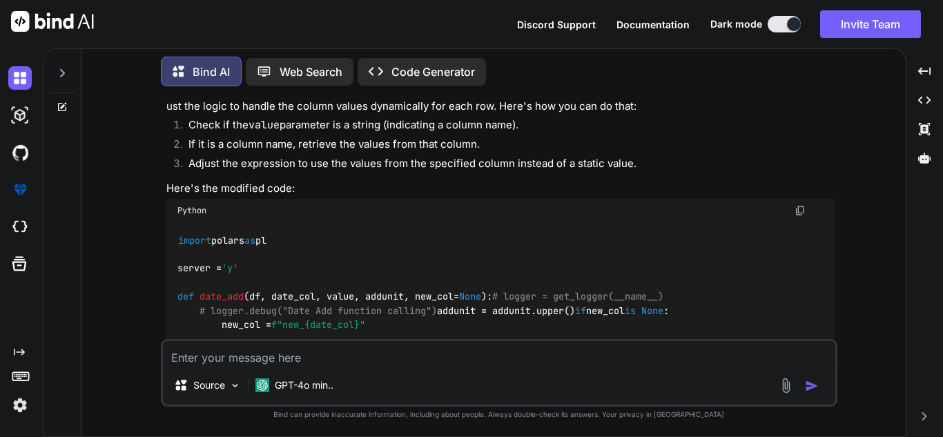
scroll to position [243, 0]
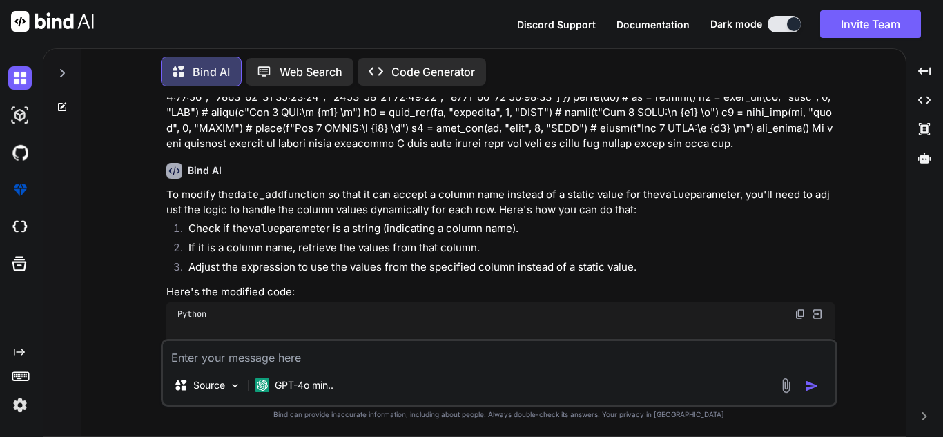
type textarea "x"
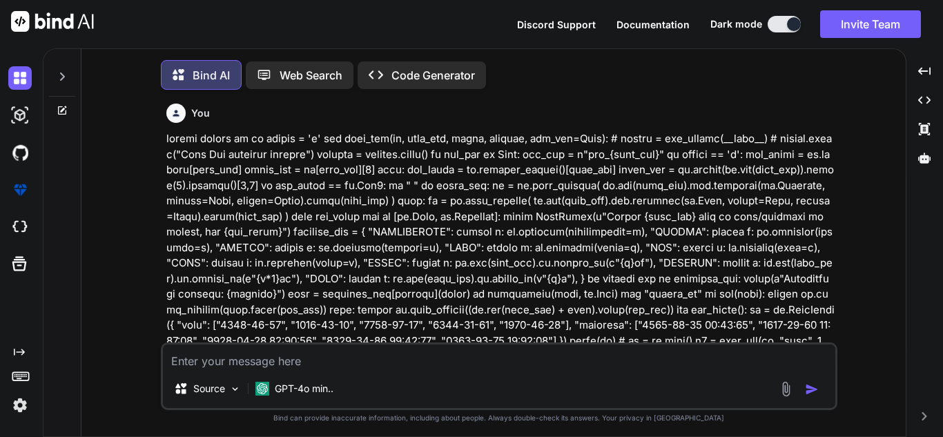
scroll to position [7, 0]
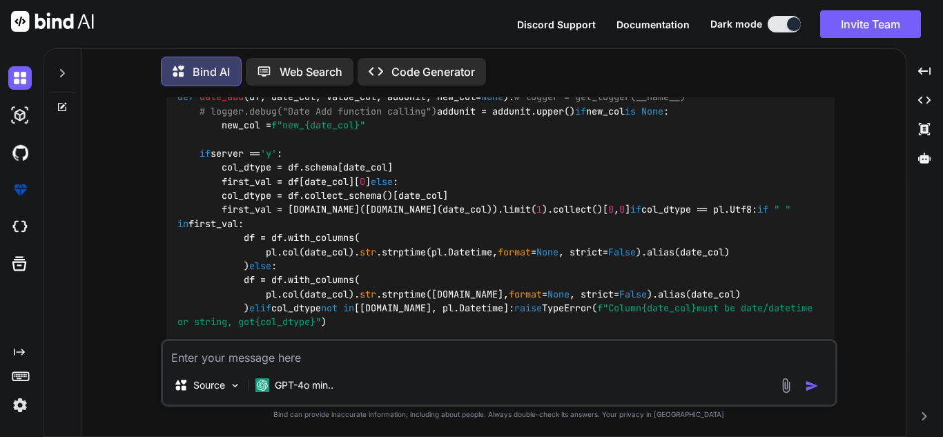
type textarea "x"
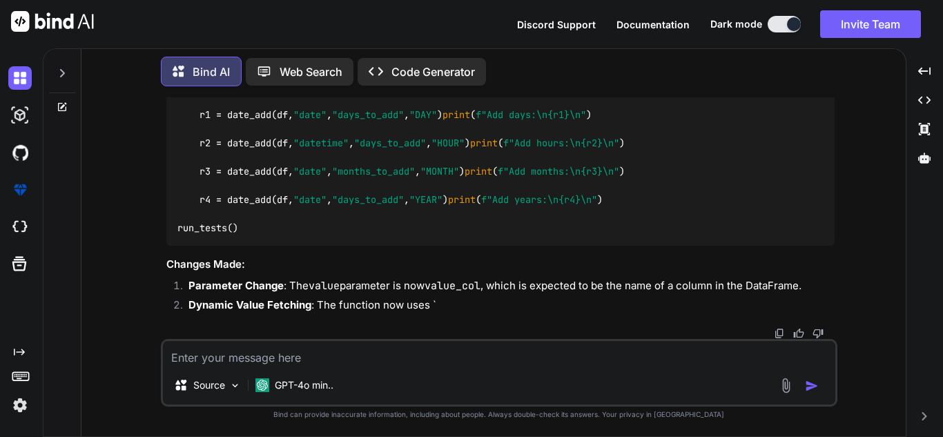
scroll to position [2361, 0]
type textarea "I"
type textarea "x"
type textarea "I"
type textarea "x"
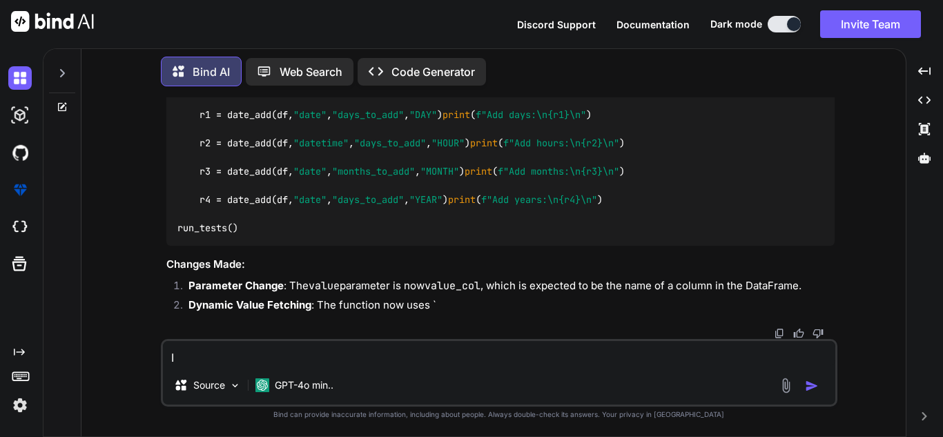
type textarea "I g"
type textarea "x"
type textarea "I go"
type textarea "x"
type textarea "I got"
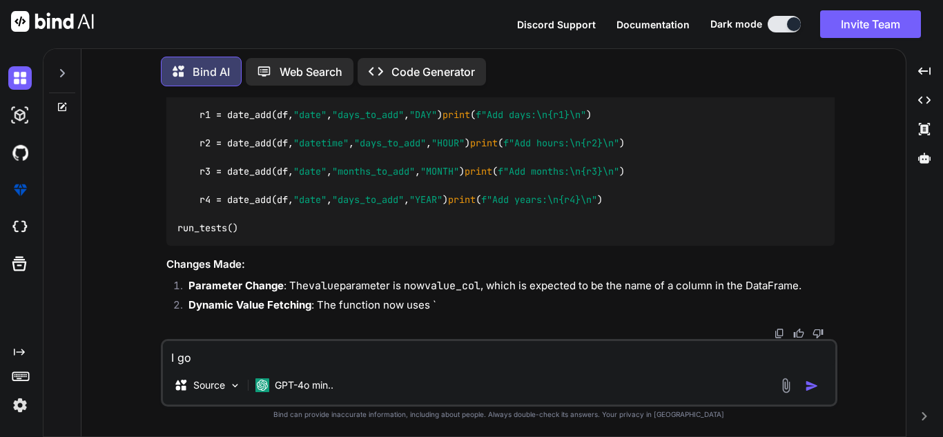
type textarea "x"
type textarea "I got"
type textarea "x"
type textarea "I got f"
type textarea "x"
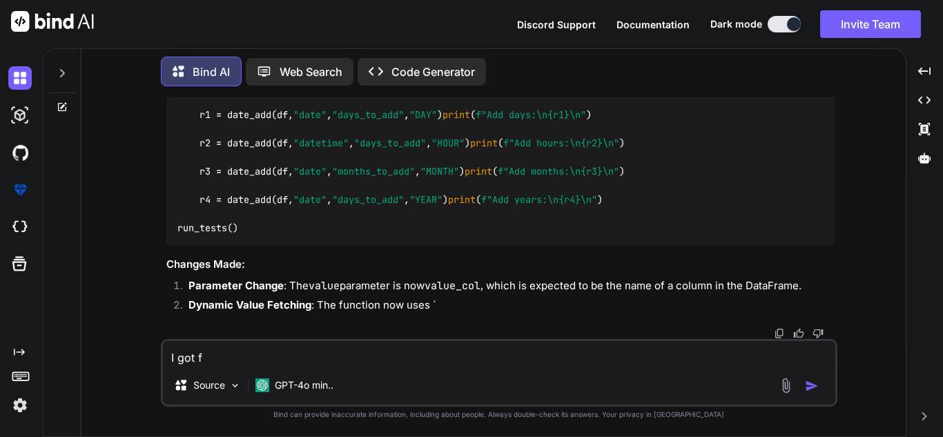
type textarea "I got fo"
type textarea "x"
type textarea "I got fol"
type textarea "x"
type textarea "I got foll"
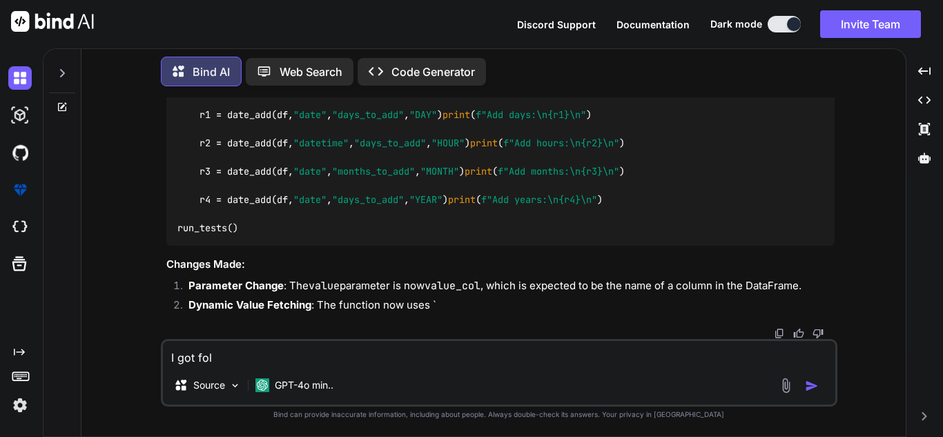
type textarea "x"
type textarea "I got follo"
type textarea "x"
type textarea "I got follow"
type textarea "x"
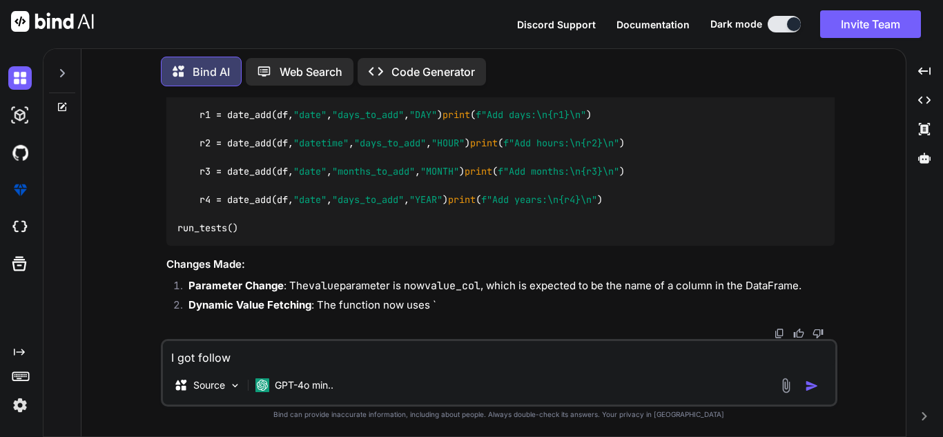
type textarea "I got followi"
type textarea "x"
type textarea "I got followin"
type textarea "x"
type textarea "I got following"
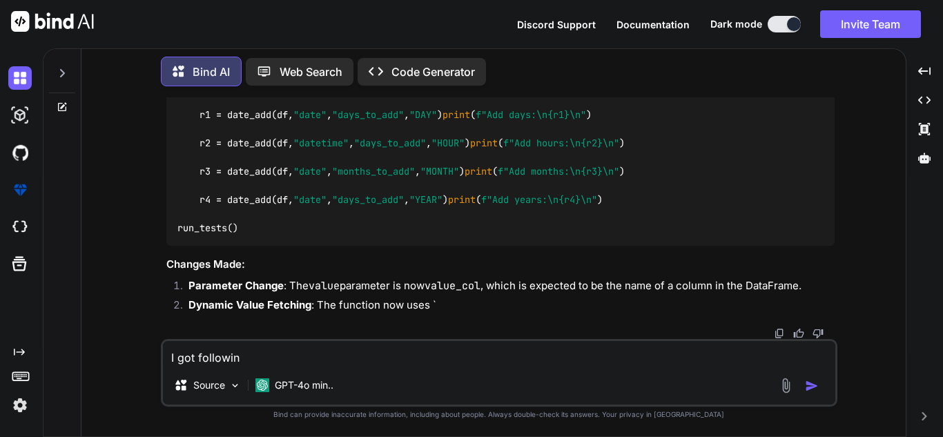
type textarea "x"
type textarea "I got following"
type textarea "x"
type textarea "I got following e"
type textarea "x"
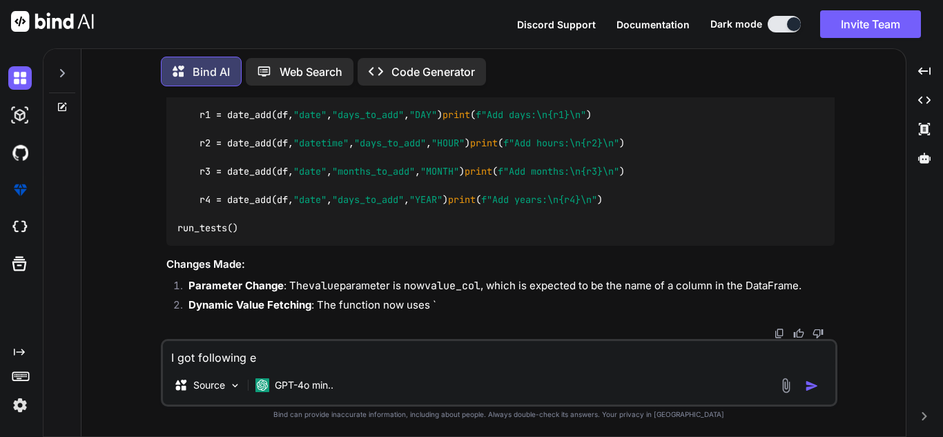
type textarea "I got following er"
type textarea "x"
type textarea "I got following err"
type textarea "x"
type textarea "I got following erro"
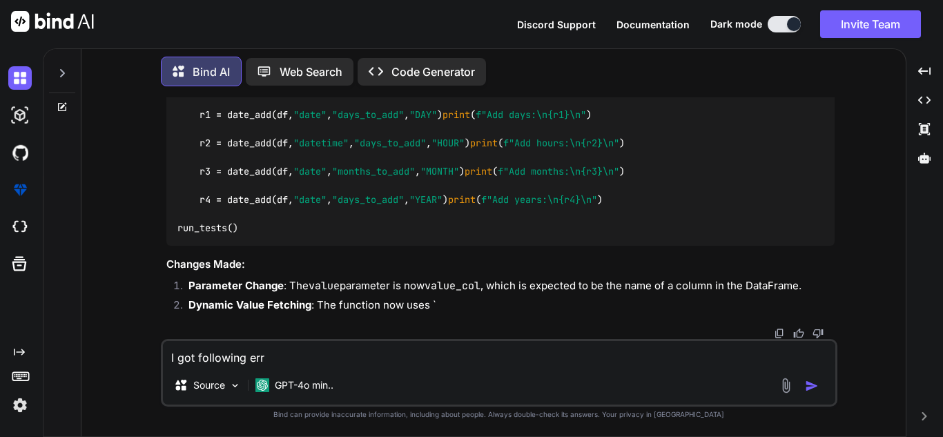
type textarea "x"
type textarea "I got following error"
type textarea "x"
type textarea "I got following error"
type textarea "x"
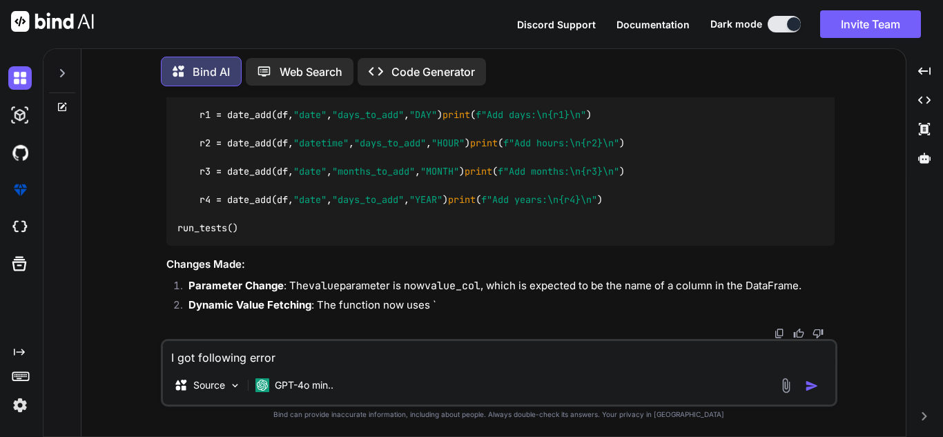
type textarea "I got following error f"
type textarea "x"
type textarea "I got following error fo"
type textarea "x"
type textarea "I got following error for"
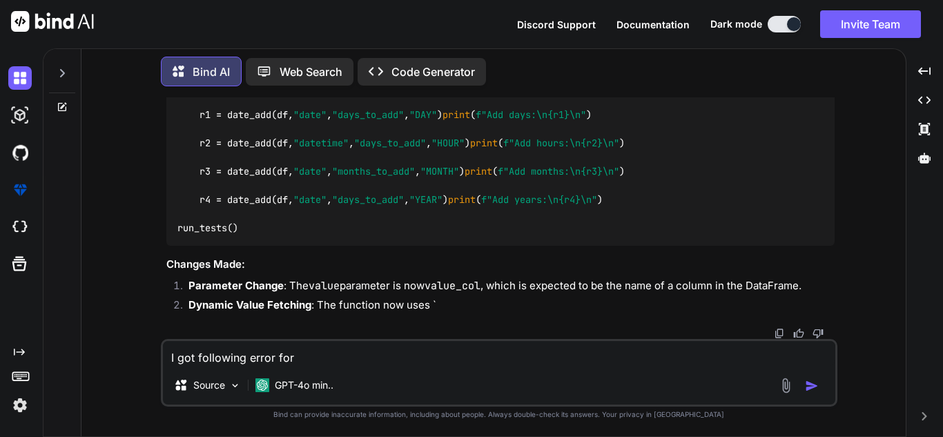
type textarea "x"
type textarea "I got following error for"
type textarea "x"
type textarea "I got following error for m"
type textarea "x"
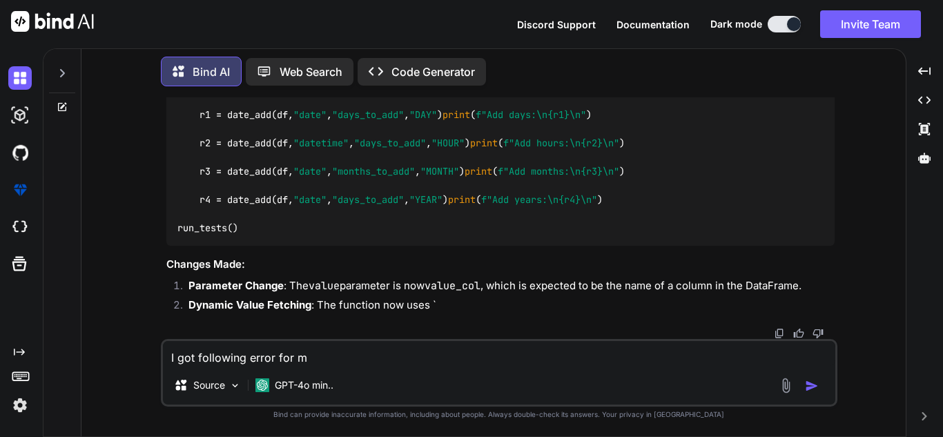
type textarea "I got following error for mo"
type textarea "x"
type textarea "I got following error for mon"
type textarea "x"
type textarea "I got following error for mont"
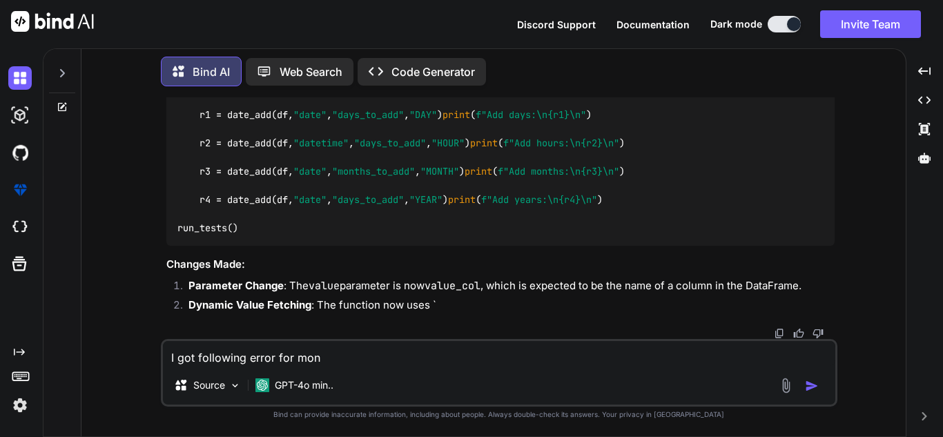
type textarea "x"
type textarea "I got following error for month"
type textarea "x"
type textarea "I got following error for month"
type textarea "x"
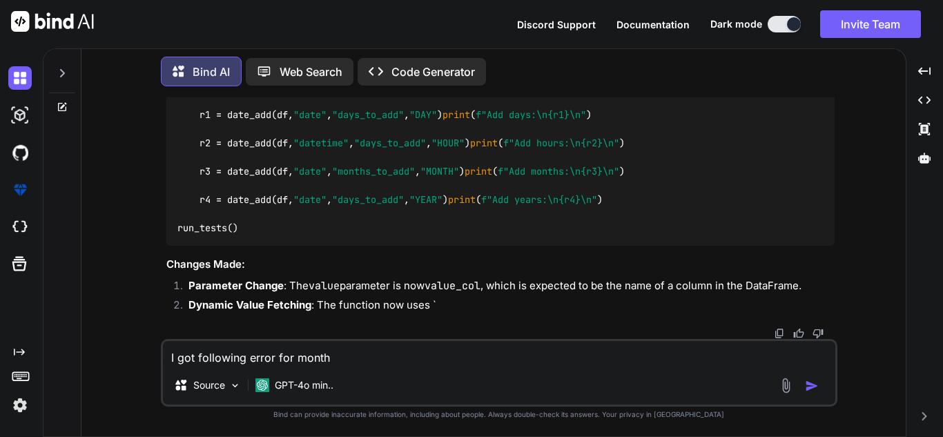
type textarea "I got following error for month a"
type textarea "x"
type textarea "I got following error for month an"
type textarea "x"
type textarea "I got following error for month and"
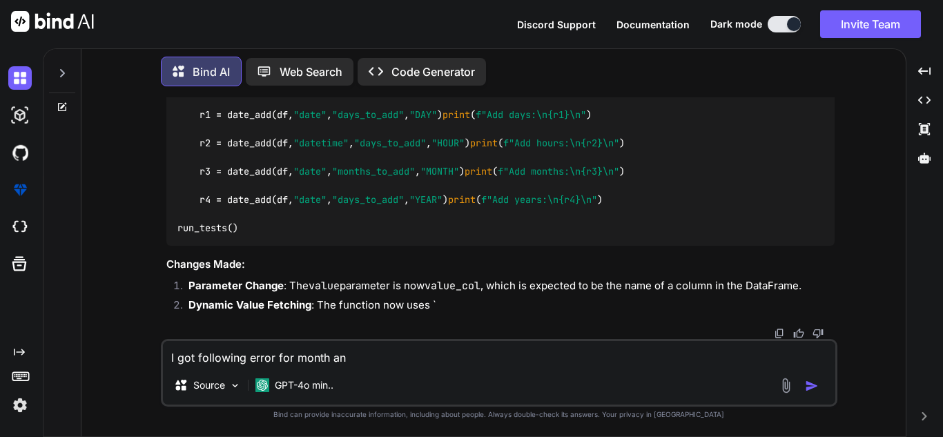
type textarea "x"
type textarea "I got following error for month and"
type textarea "x"
type textarea "I got following error for month and y"
type textarea "x"
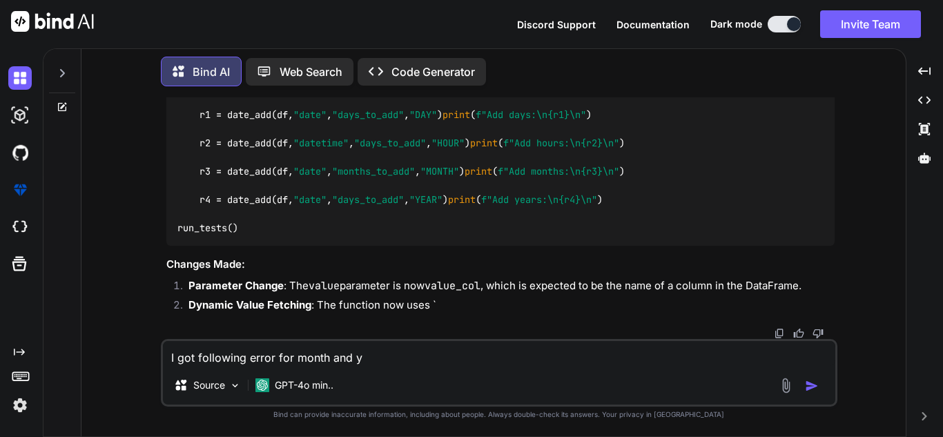
type textarea "I got following error for month and ye"
type textarea "x"
type textarea "I got following error for month and yea"
type textarea "x"
type textarea "I got following error for month and year"
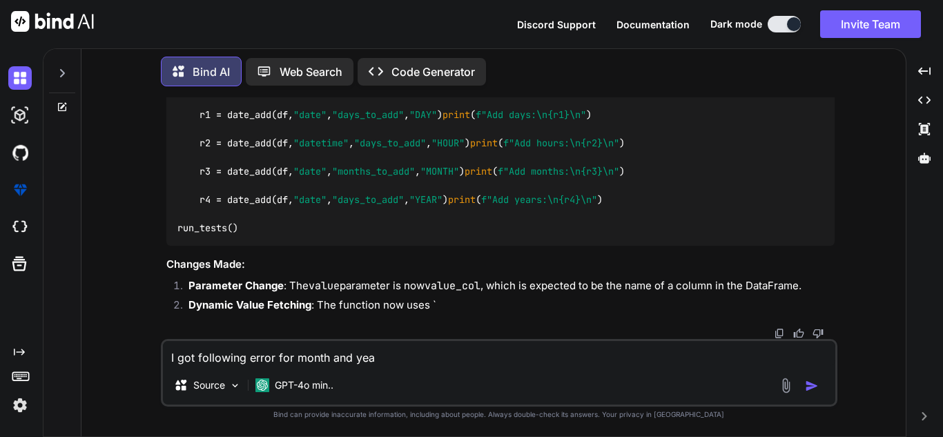
type textarea "x"
type textarea "I got following error for month and year:"
type textarea "x"
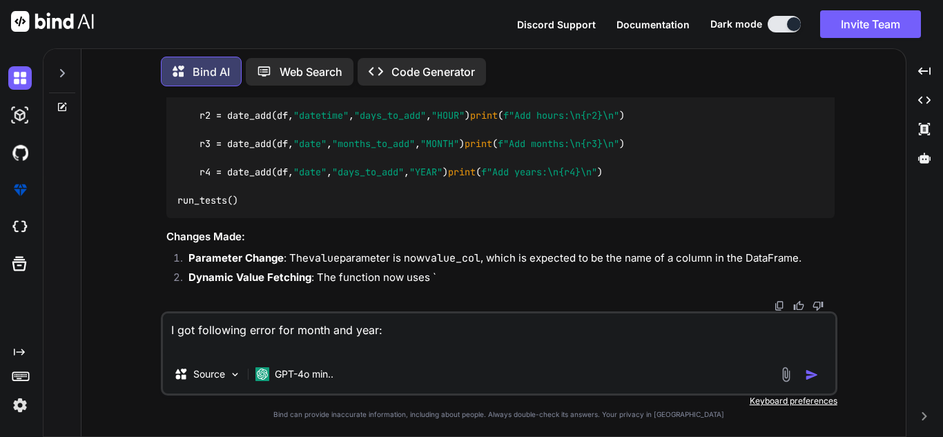
type textarea "I got following error for month and year:"
type textarea "x"
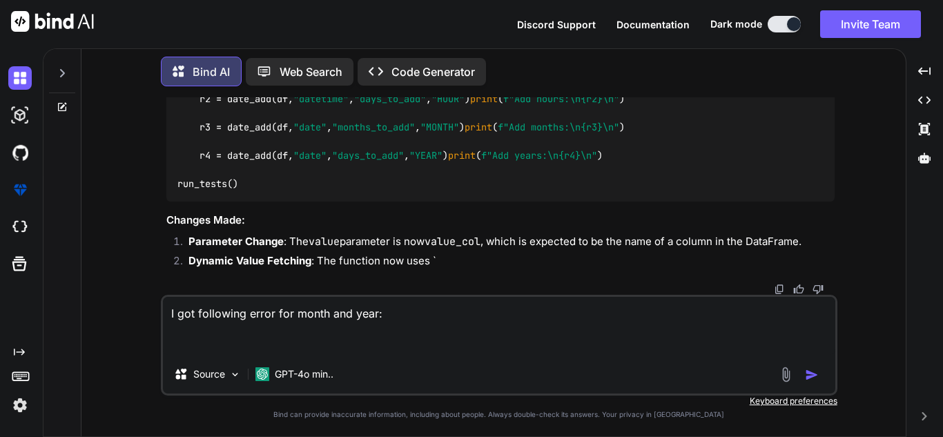
paste textarea "Traceback (most recent call last): File "C:\Users\2789475\Desktop\dateadd.py", …"
type textarea "I got following error for month and year: Traceback (most recent call last): Fi…"
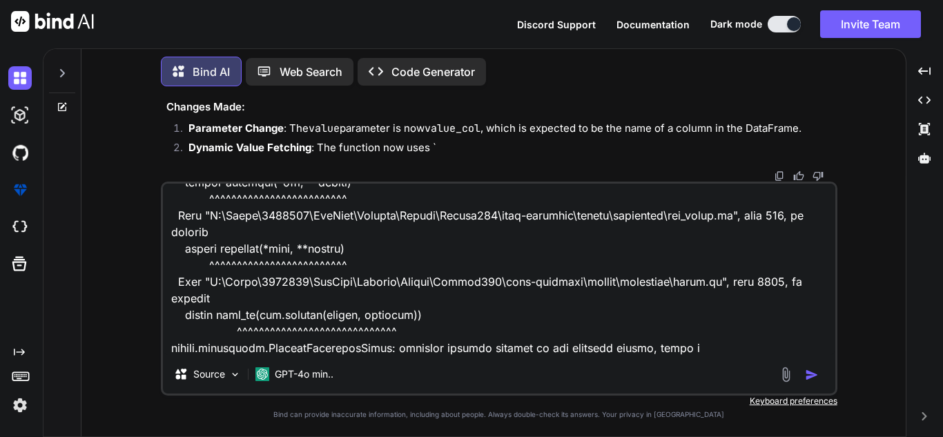
type textarea "x"
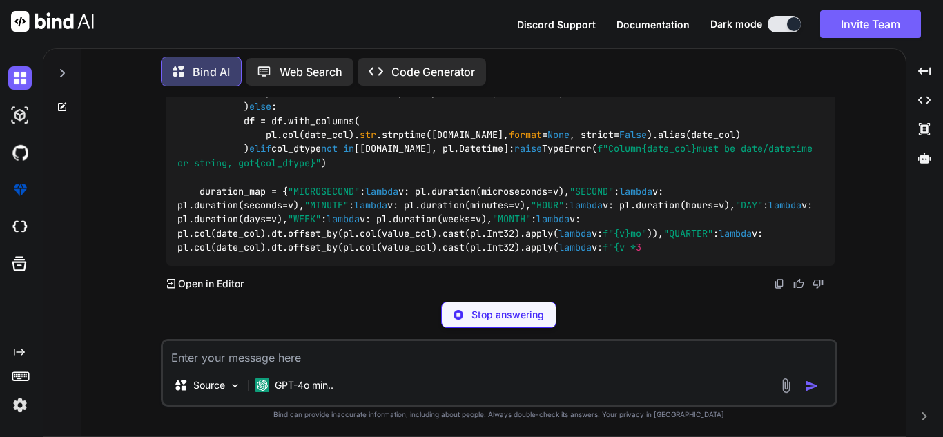
scroll to position [3147, 0]
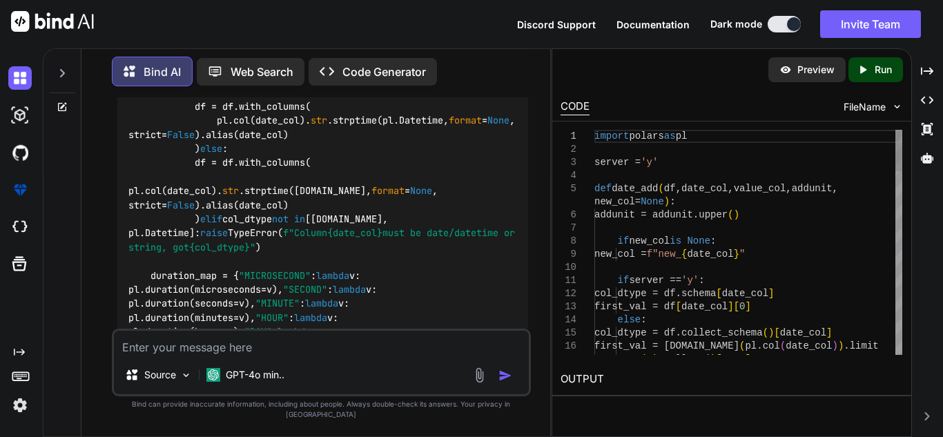
type textarea "x"
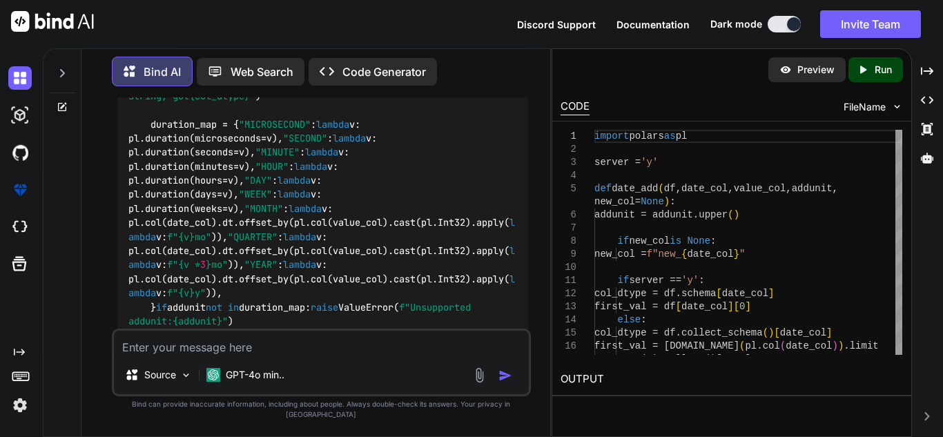
scroll to position [3937, 0]
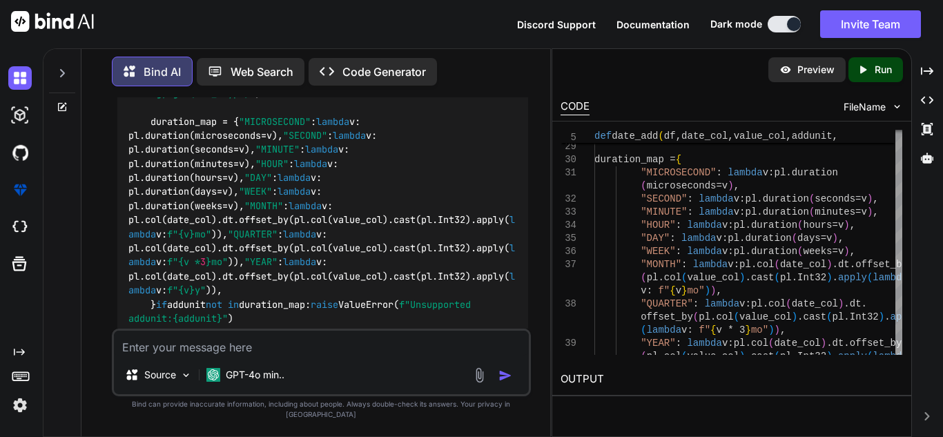
click at [379, 354] on textarea at bounding box center [321, 343] width 415 height 25
type textarea "I"
type textarea "x"
type textarea "In"
type textarea "x"
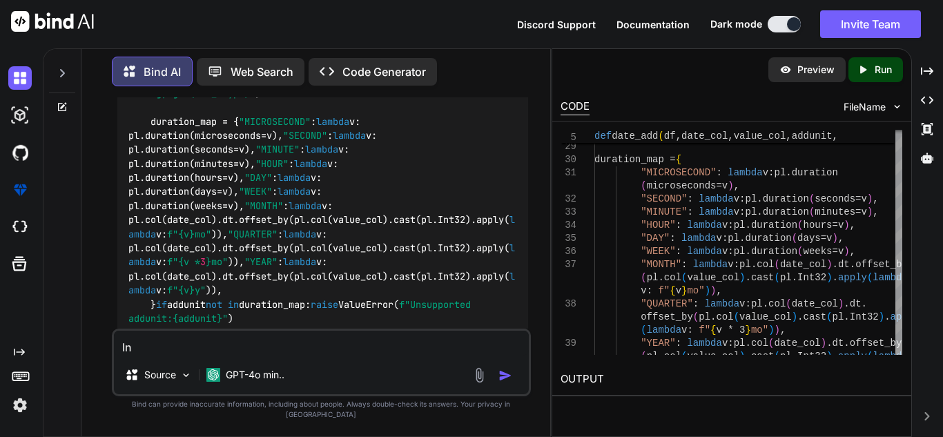
type textarea "Ins"
type textarea "x"
type textarea "Inst"
type textarea "x"
type textarea "Inste"
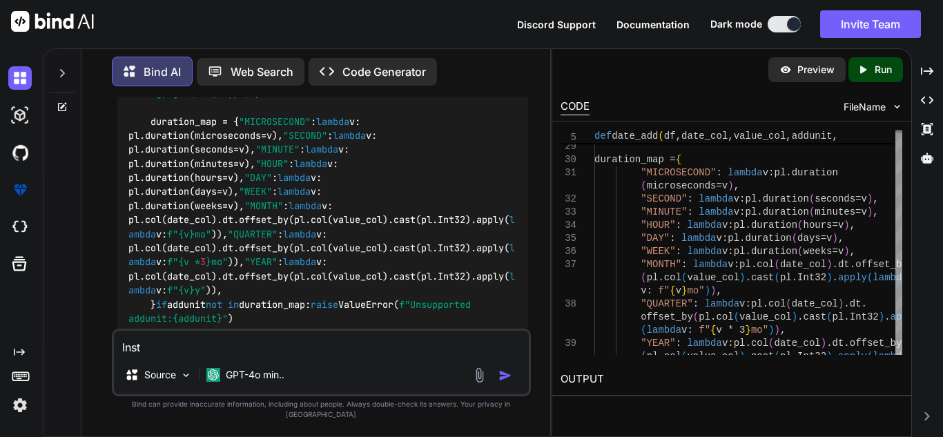
type textarea "x"
type textarea "Instea"
type textarea "x"
type textarea "Instead"
type textarea "x"
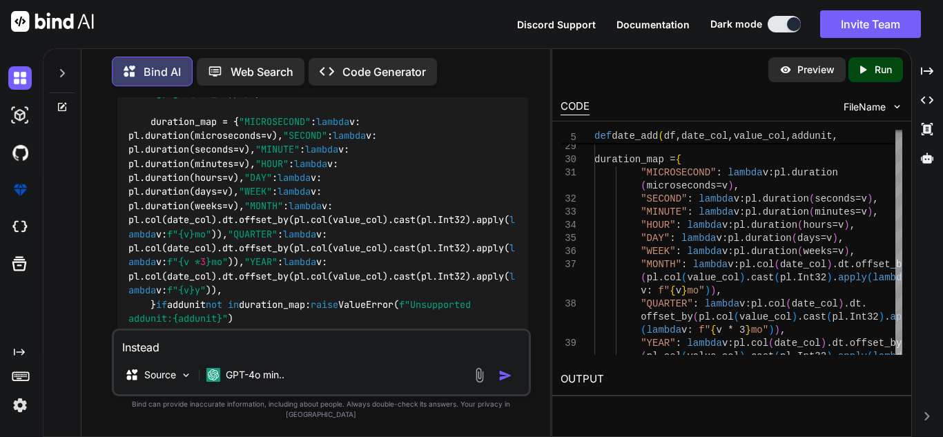
type textarea "Instead"
type textarea "x"
type textarea "Instead o"
type textarea "x"
type textarea "Instead of"
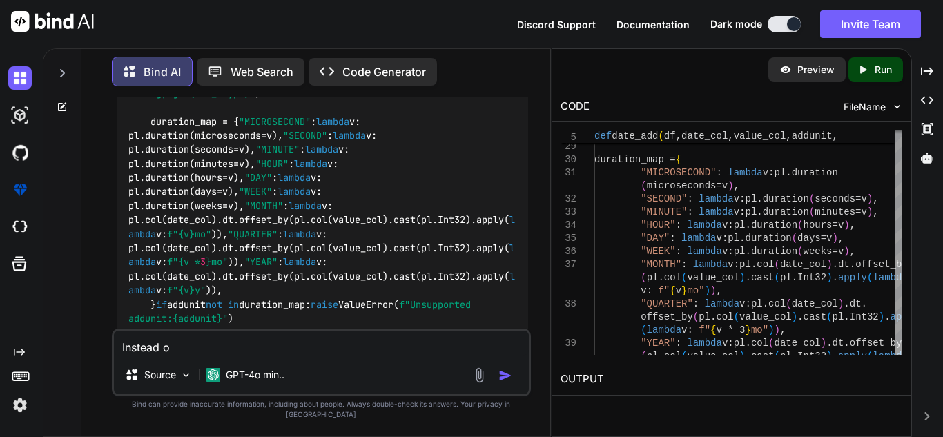
type textarea "x"
type textarea "Instead of"
type textarea "x"
type textarea "Instead of u"
type textarea "x"
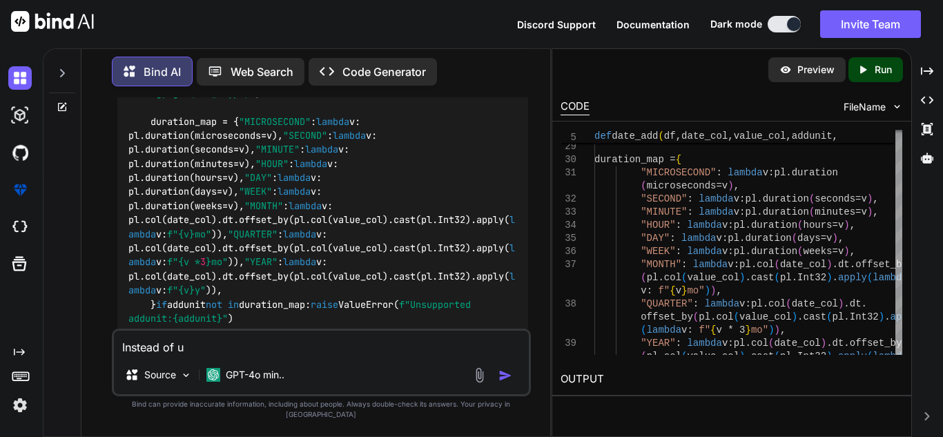
type textarea "Instead of us"
type textarea "x"
type textarea "Instead of usi"
type textarea "x"
type textarea "Instead of usin"
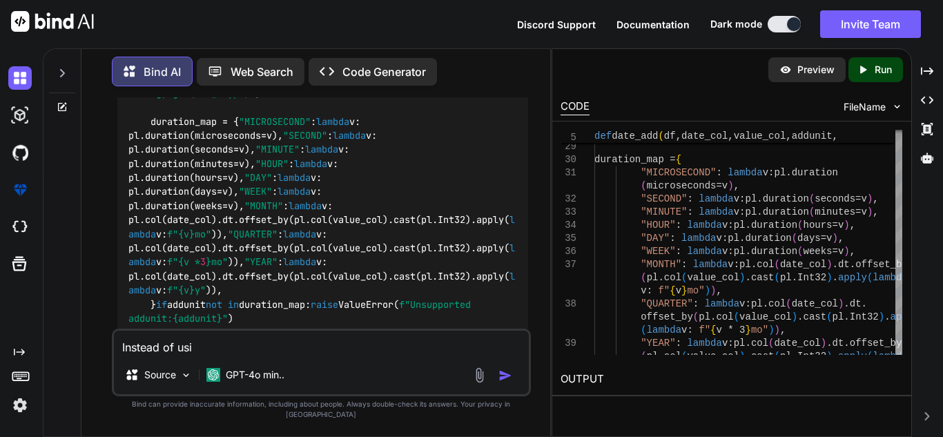
type textarea "x"
type textarea "Instead of using"
type textarea "x"
type textarea "Instead of using"
type textarea "x"
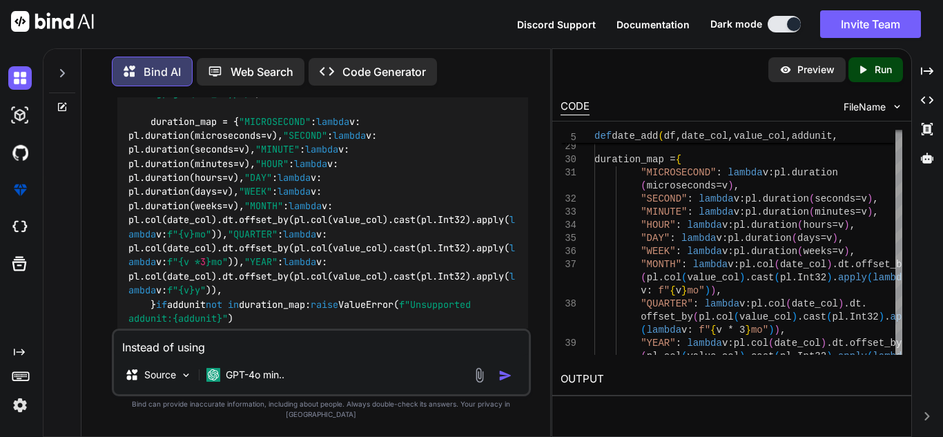
type textarea "Instead of using o"
type textarea "x"
type textarea "Instead of using of"
type textarea "x"
type textarea "Instead of using off"
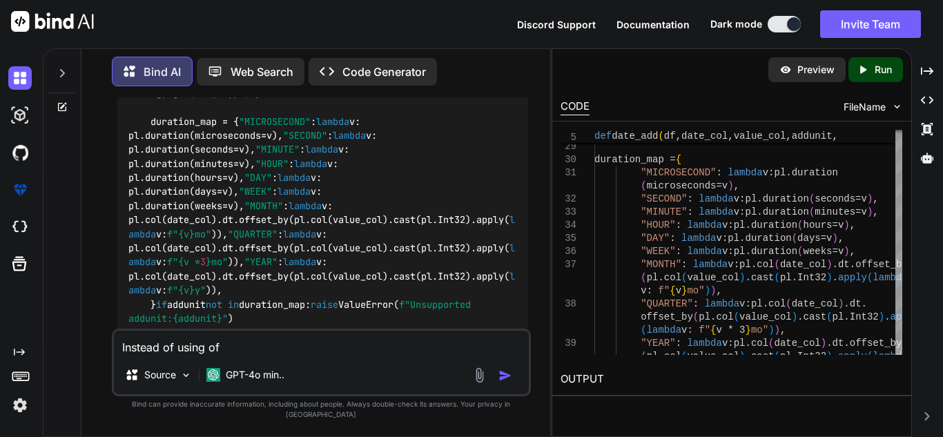
type textarea "x"
type textarea "Instead of using offs"
type textarea "x"
type textarea "Instead of using offse"
type textarea "x"
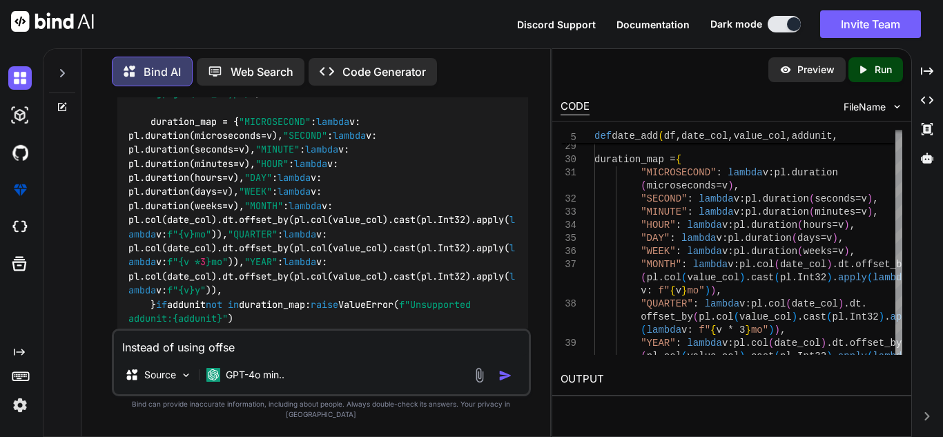
type textarea "Instead of using offset"
type textarea "x"
type textarea "Instead of using offset_"
type textarea "x"
type textarea "Instead of using offset_b"
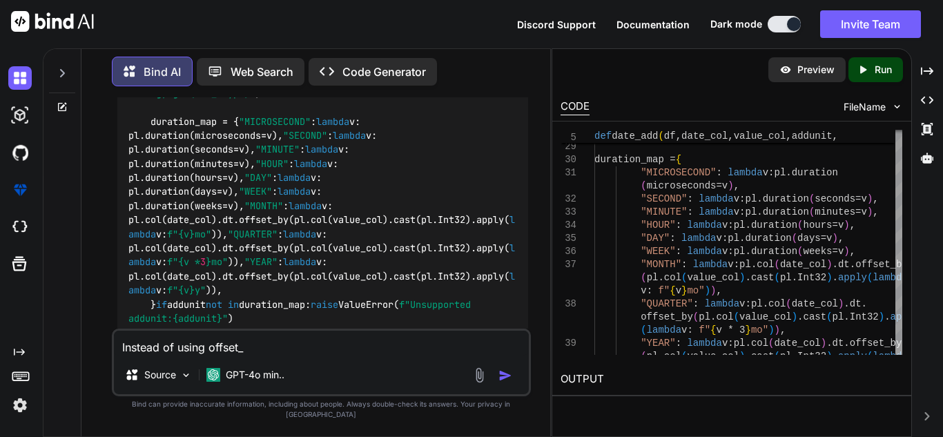
type textarea "x"
type textarea "Instead of using offset_by"
type textarea "x"
type textarea "Instead of using offset_by"
type textarea "x"
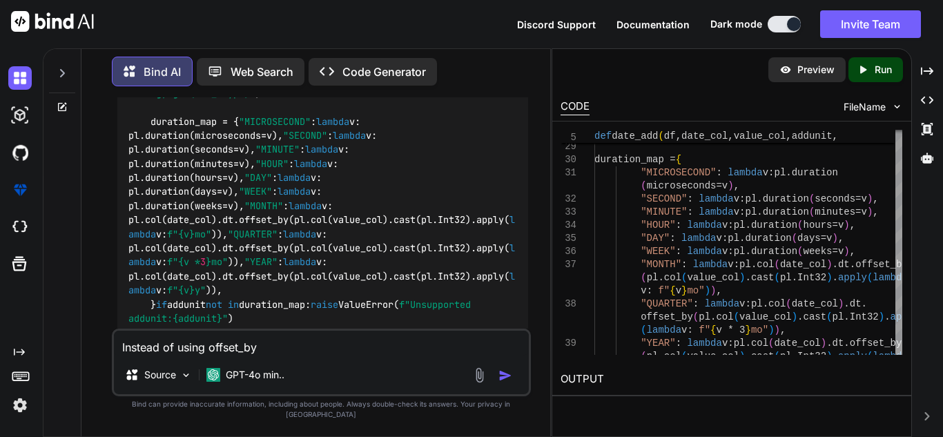
type textarea "Instead of using offset_by w"
type textarea "x"
type textarea "Instead of using offset_by we"
type textarea "x"
type textarea "Instead of using offset_by we"
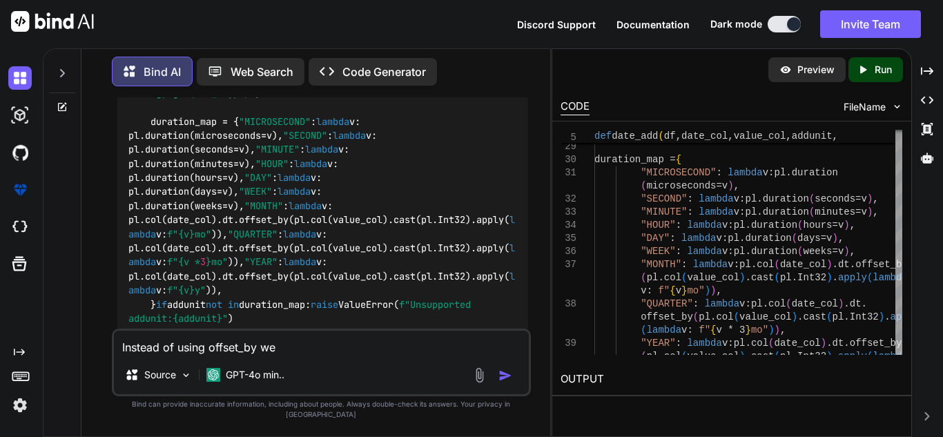
type textarea "x"
type textarea "Instead of using offset_by we c"
type textarea "x"
type textarea "Instead of using offset_by we ca"
type textarea "x"
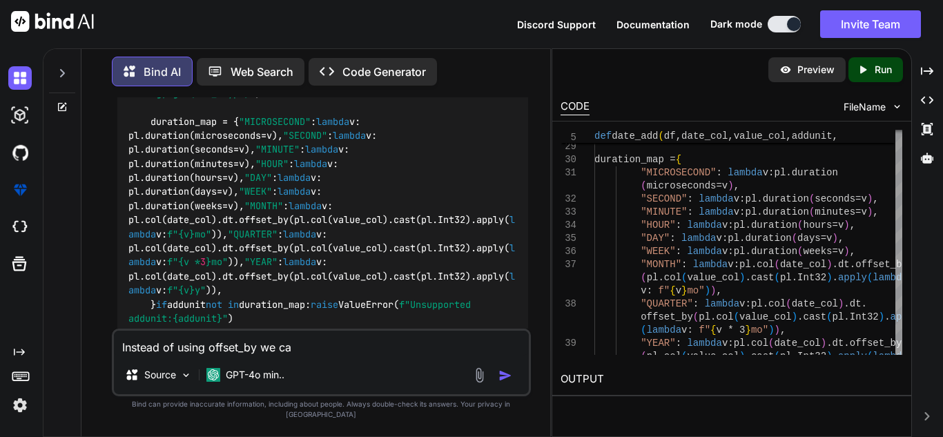
type textarea "Instead of using offset_by we can"
type textarea "x"
type textarea "Instead of using offset_by we can"
type textarea "x"
type textarea "Instead of using offset_by we can c"
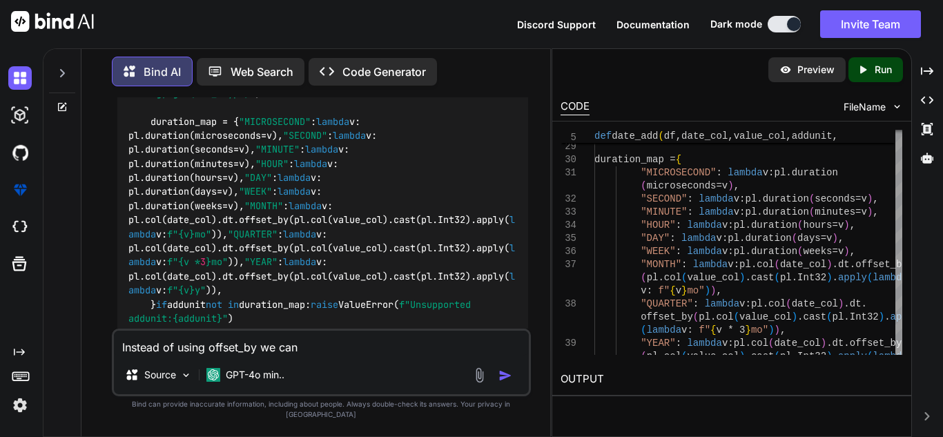
type textarea "x"
type textarea "Instead of using offset_by we can co"
type textarea "x"
type textarea "Instead of using offset_by we can con"
type textarea "x"
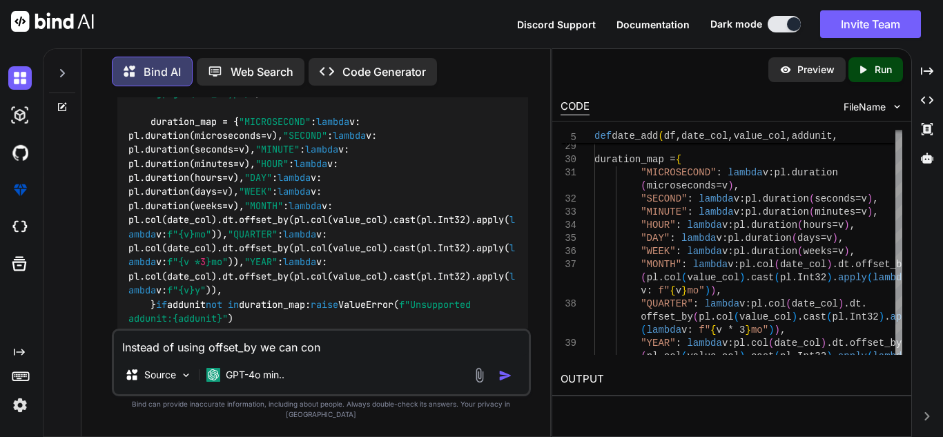
type textarea "Instead of using offset_by we can conv"
type textarea "x"
type textarea "Instead of using offset_by we can conve"
type textarea "x"
type textarea "Instead of using offset_by we can conver"
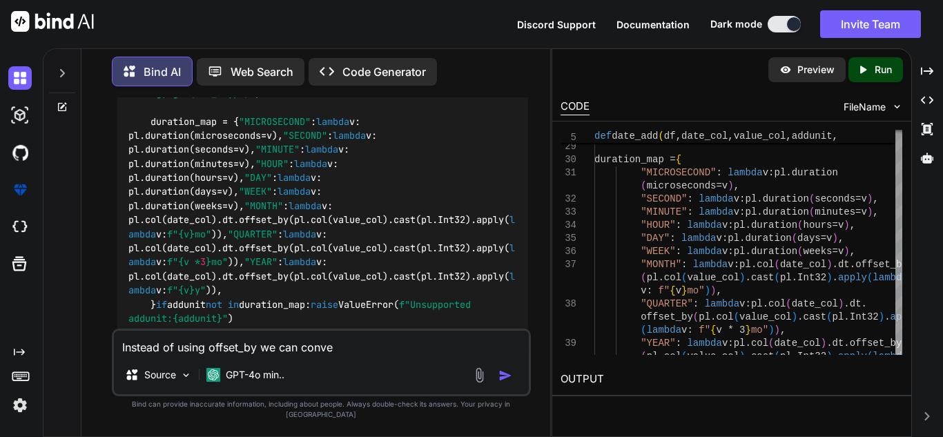
type textarea "x"
type textarea "Instead of using offset_by we can convert"
type textarea "x"
type textarea "Instead of using offset_by we can convert"
type textarea "x"
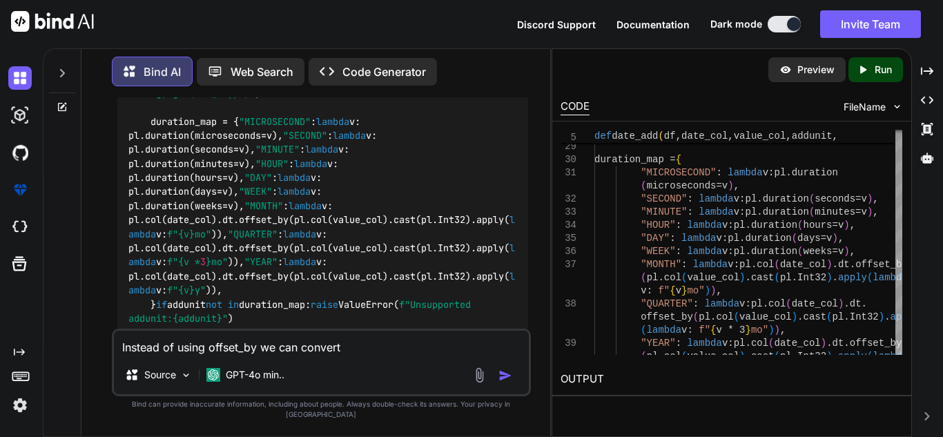
type textarea "Instead of using offset_by we can convert t"
type textarea "x"
type textarea "Instead of using offset_by we can convert th"
type textarea "x"
type textarea "Instead of using offset_by we can convert the"
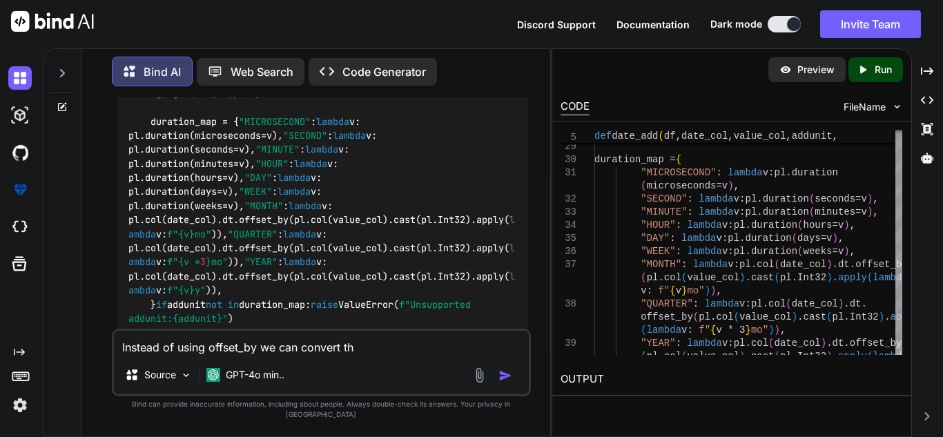
type textarea "x"
type textarea "Instead of using offset_by we can convert the"
type textarea "x"
type textarea "Instead of using offset_by we can convert the m"
type textarea "x"
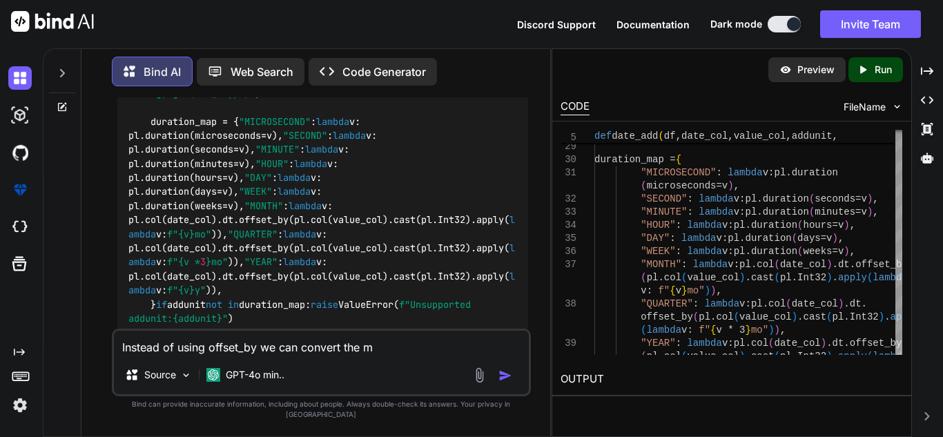
type textarea "Instead of using offset_by we can convert the mo"
type textarea "x"
type textarea "Instead of using offset_by we can convert the mon"
type textarea "x"
type textarea "Instead of using offset_by we can convert the mont"
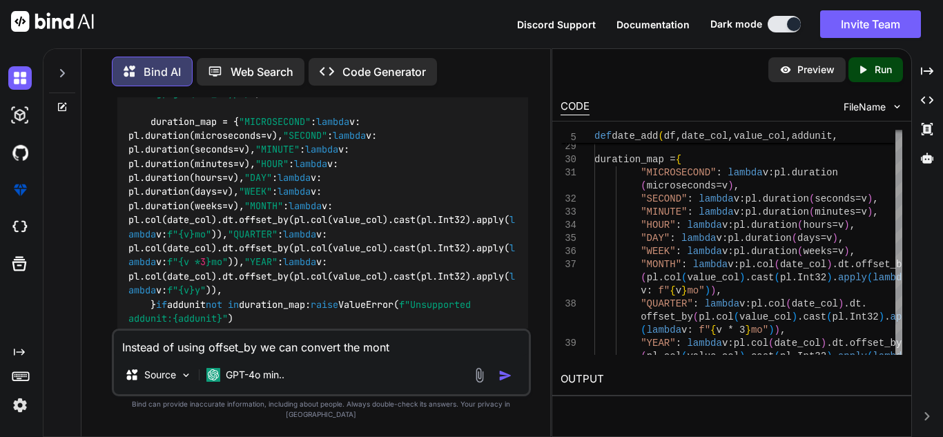
type textarea "x"
type textarea "Instead of using offset_by we can convert the month"
type textarea "x"
type textarea "Instead of using offset_by we can convert the month"
type textarea "x"
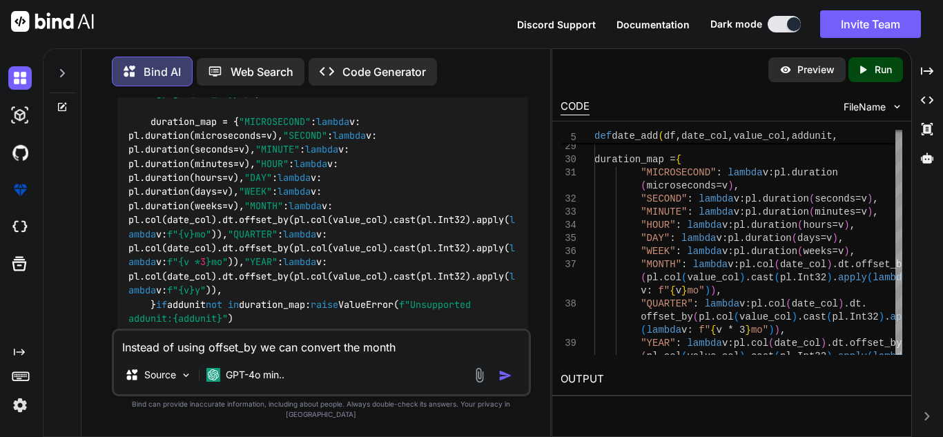
type textarea "Instead of using offset_by we can convert the month i"
type textarea "x"
type textarea "Instead of using offset_by we can convert the month in"
type textarea "x"
type textarea "Instead of using offset_by we can convert the month int"
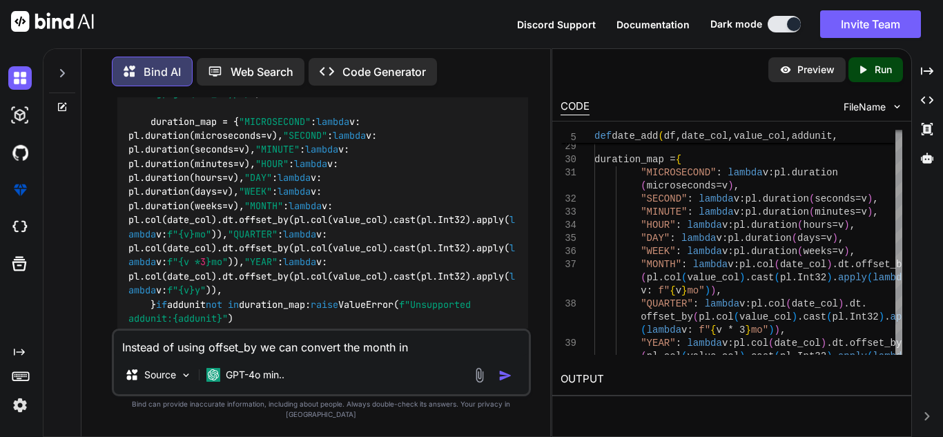
type textarea "x"
type textarea "Instead of using offset_by we can convert the month into"
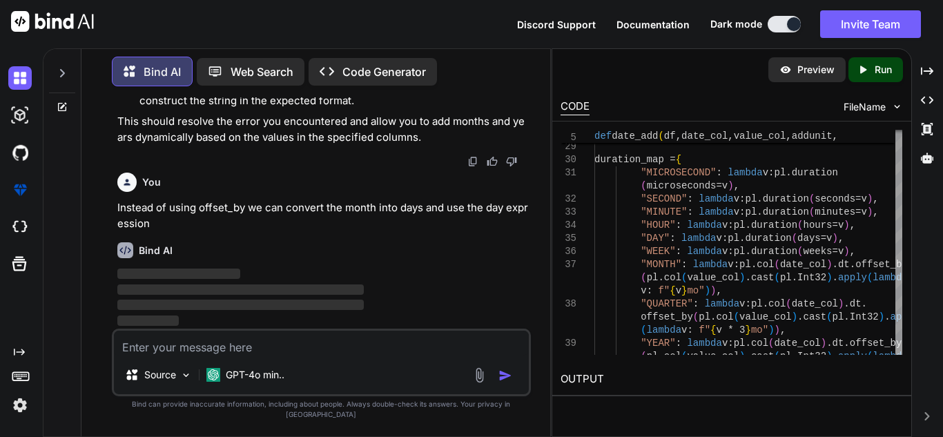
scroll to position [5419, 0]
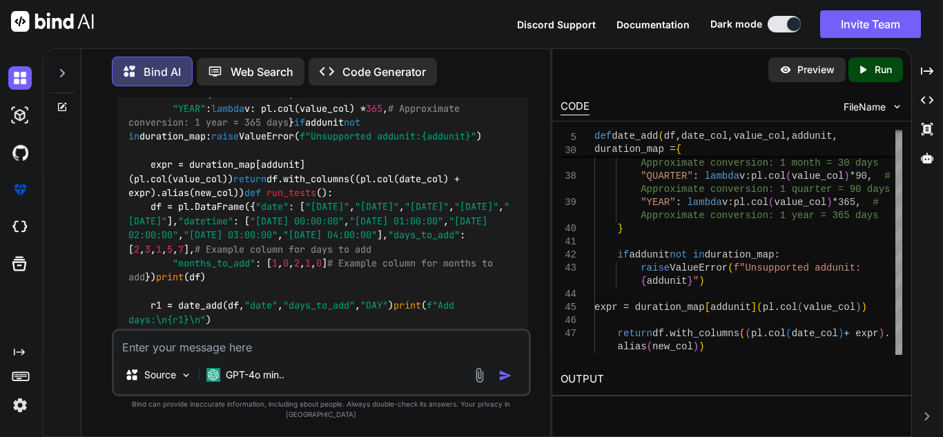
click at [420, 355] on textarea at bounding box center [321, 343] width 415 height 25
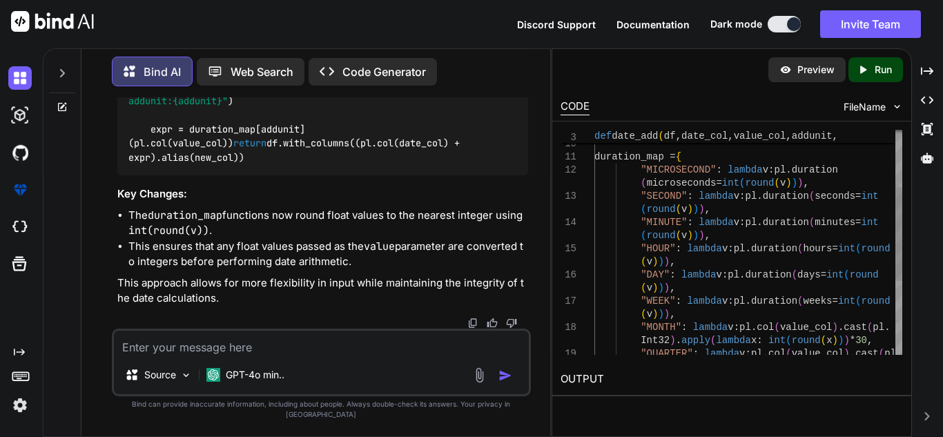
scroll to position [0, 0]
drag, startPoint x: 727, startPoint y: 276, endPoint x: 665, endPoint y: 289, distance: 63.7
click at [665, 289] on div ""WEEK" : lambda v : pl.duration ( weeks= int ( round ( v ) ) ) , "MONTH" : lamb…" at bounding box center [749, 262] width 308 height 538
click at [358, 347] on textarea at bounding box center [321, 343] width 415 height 25
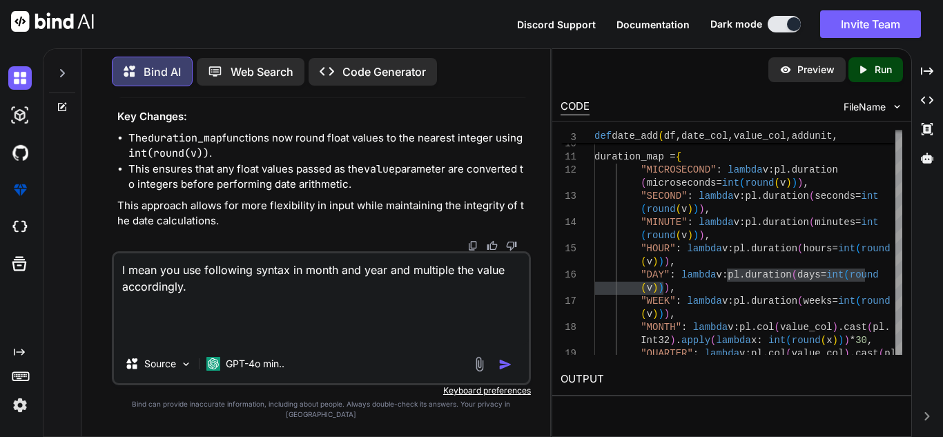
paste textarea "pl.duration(days=int(round(v)))"
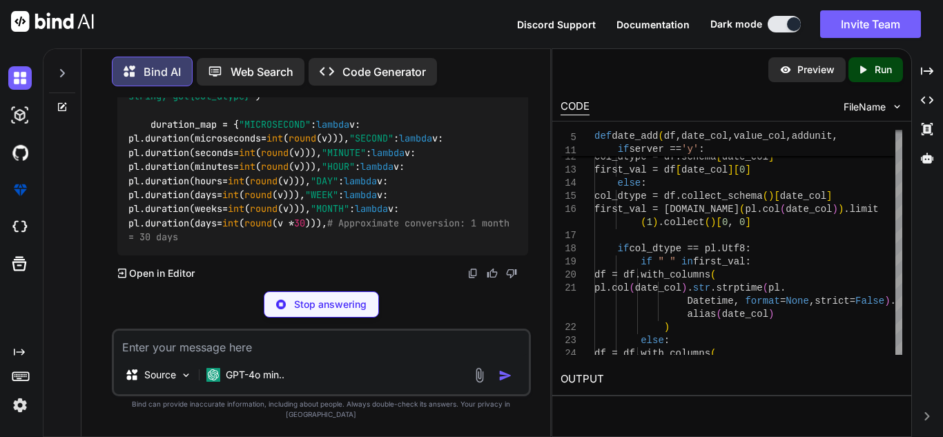
scroll to position [10403, 0]
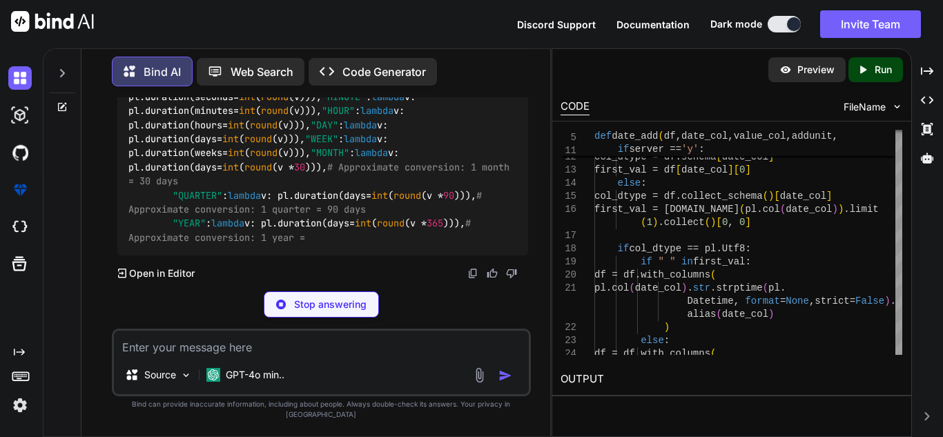
click at [337, 356] on textarea at bounding box center [321, 343] width 415 height 25
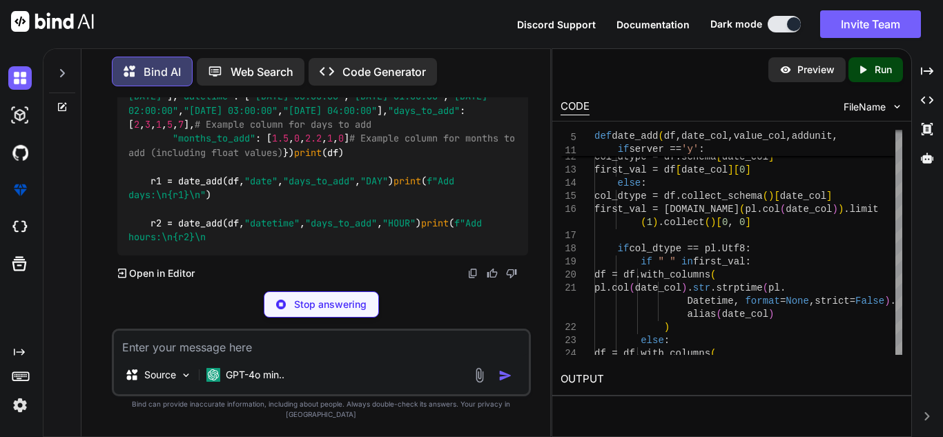
scroll to position [12093, 0]
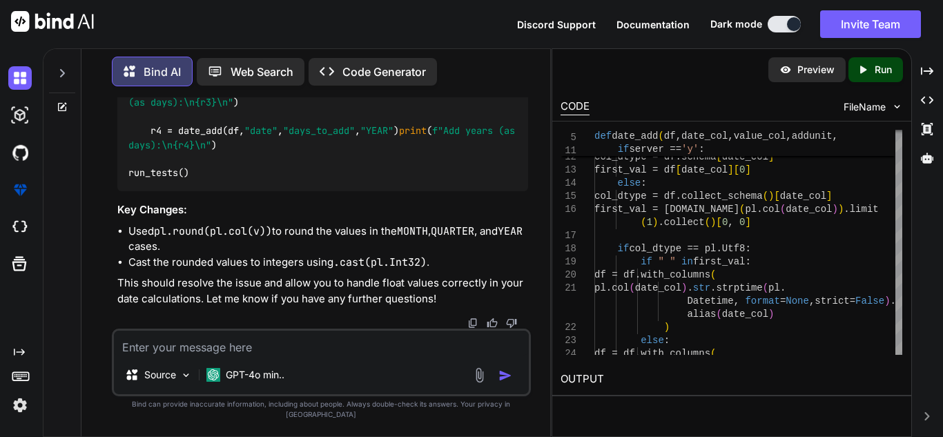
paste textarea "^^^^^^^^^^^^^^^^^^^^^^^^^^^^^^^^^^^^^^^^^^^^^^^^^^^^^^^^^ TypeError: unexpected…"
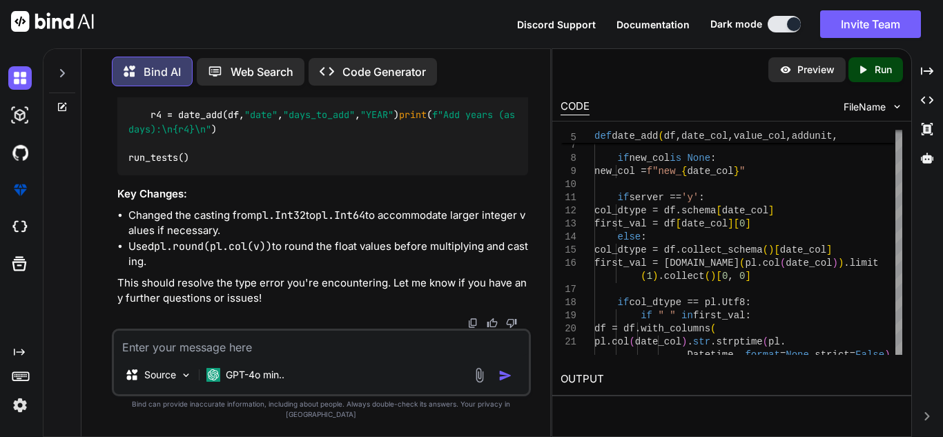
scroll to position [12053, 0]
